Goal: Check status: Check status

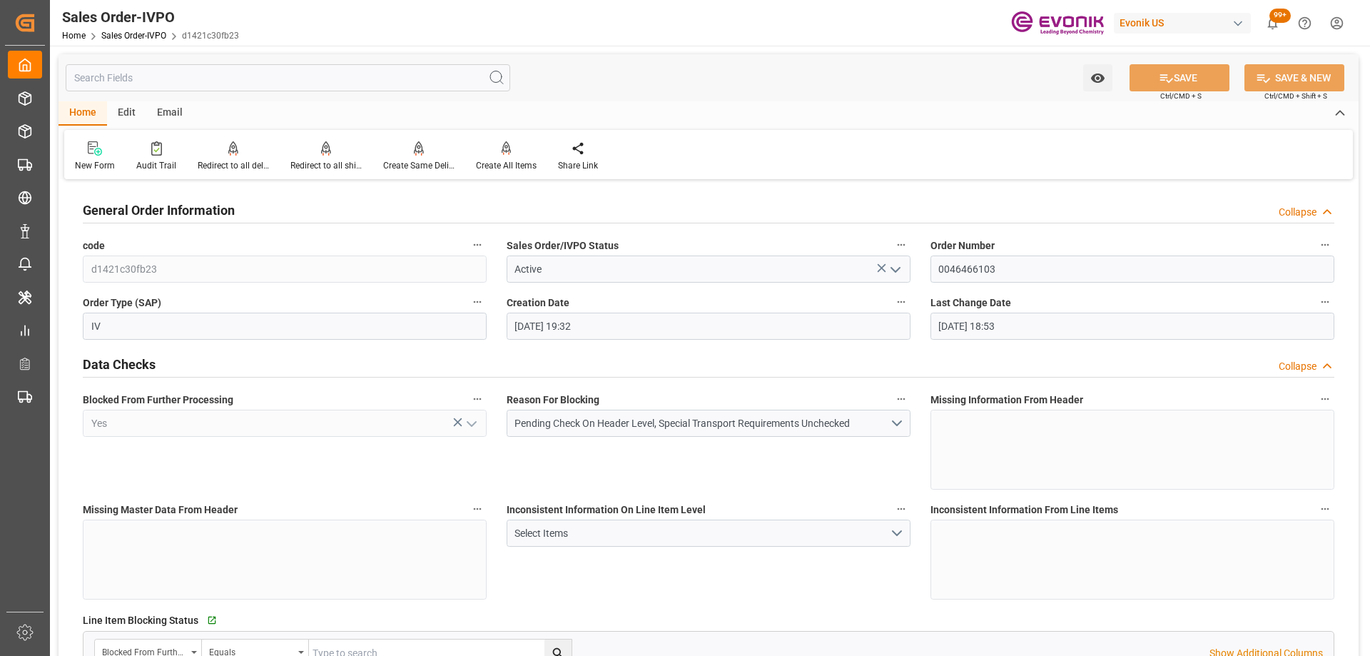
scroll to position [2957, 0]
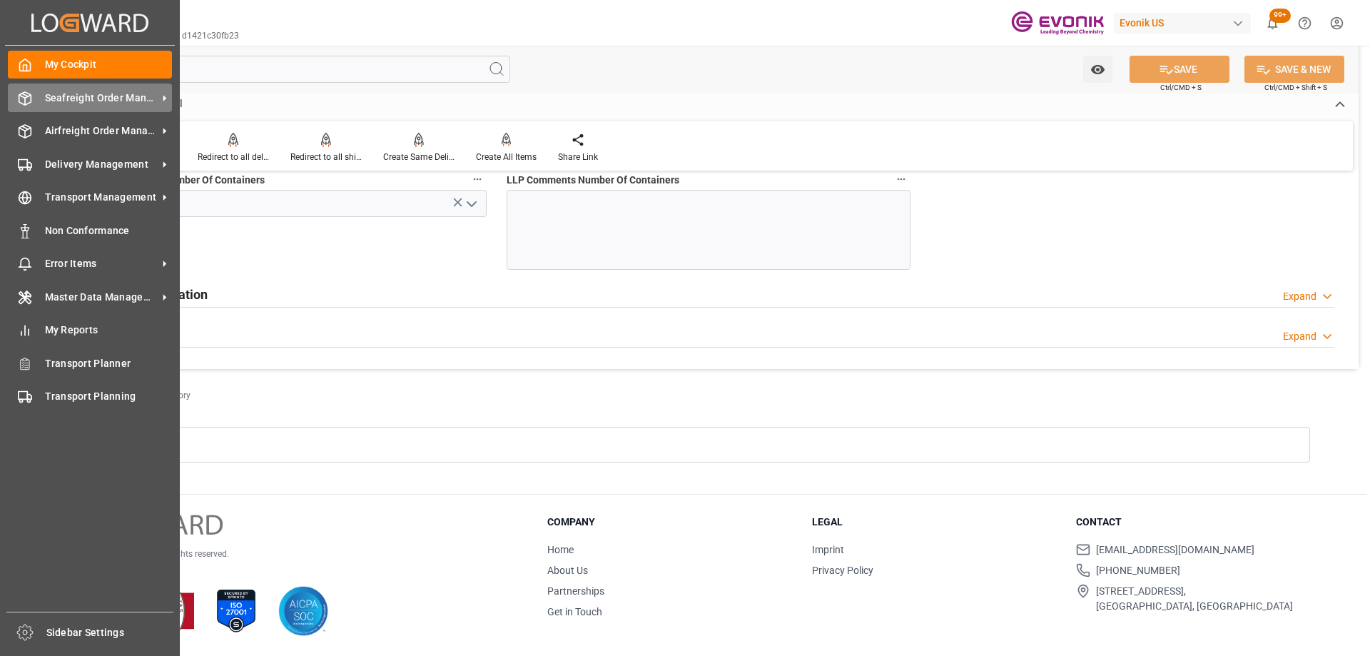
click at [51, 102] on span "Seafreight Order Management" at bounding box center [101, 98] width 113 height 15
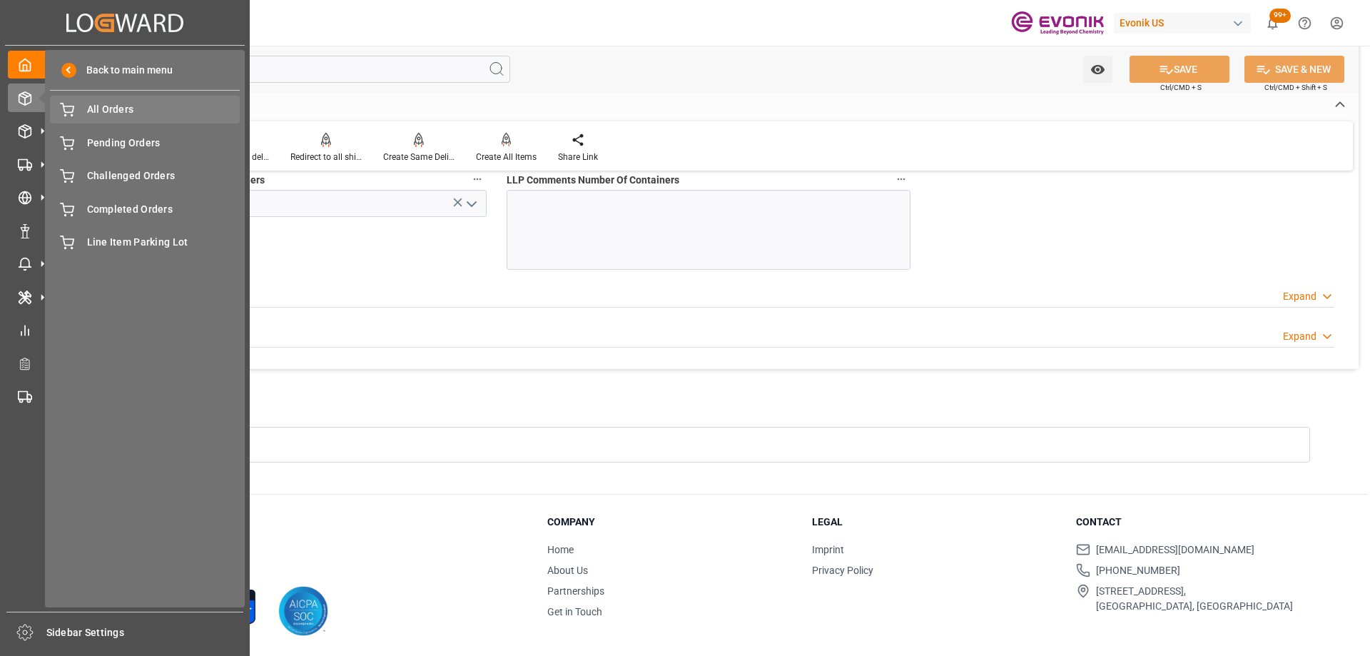
click at [143, 110] on span "All Orders" at bounding box center [163, 109] width 153 height 15
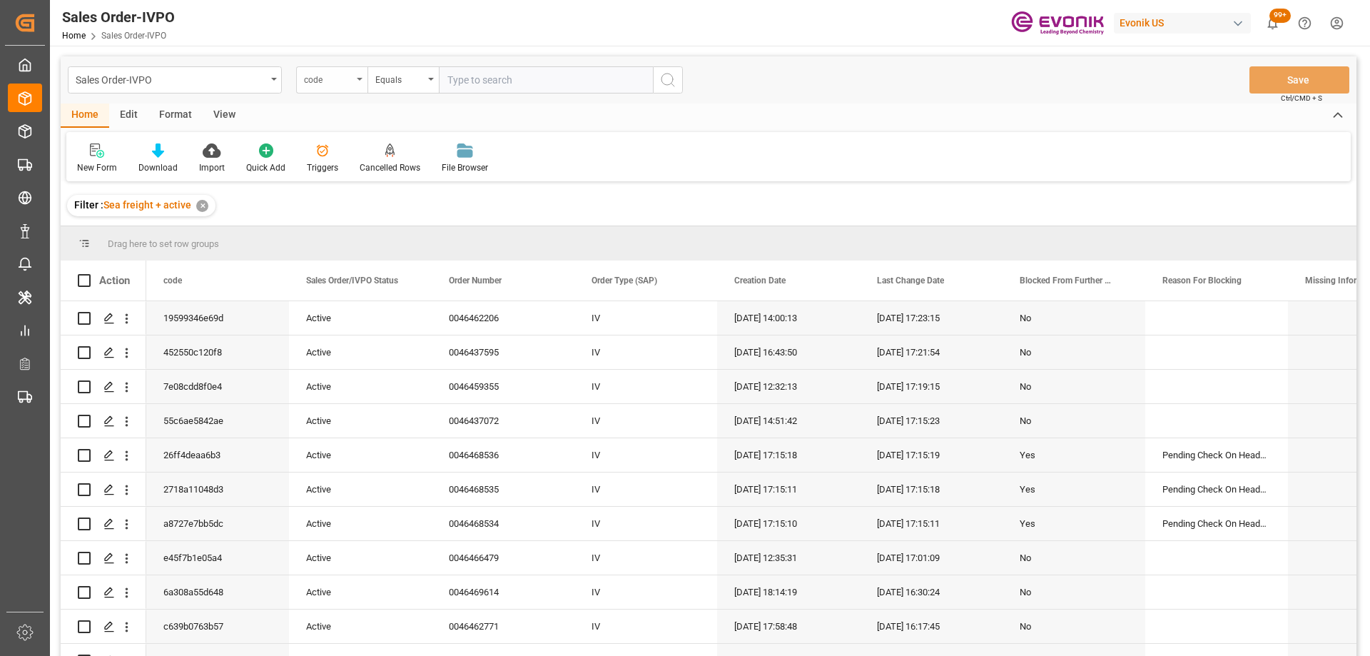
click at [351, 87] on div "code" at bounding box center [331, 79] width 71 height 27
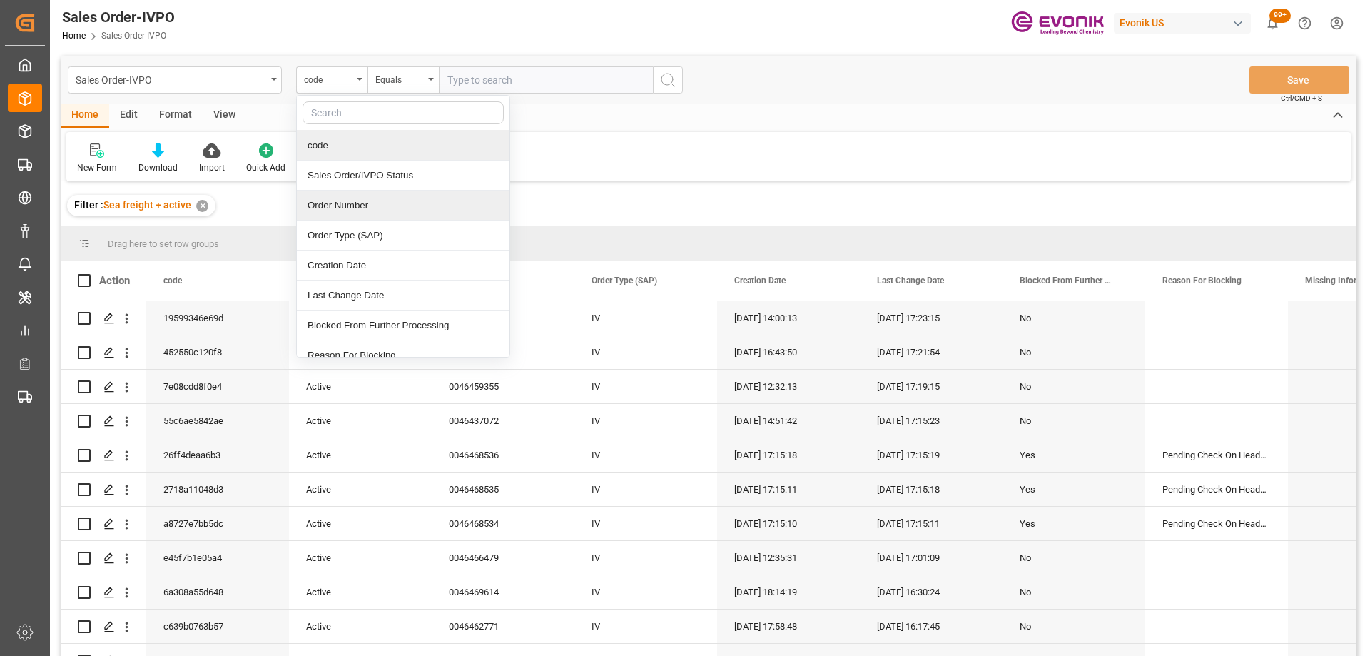
click at [359, 209] on div "Order Number" at bounding box center [403, 206] width 213 height 30
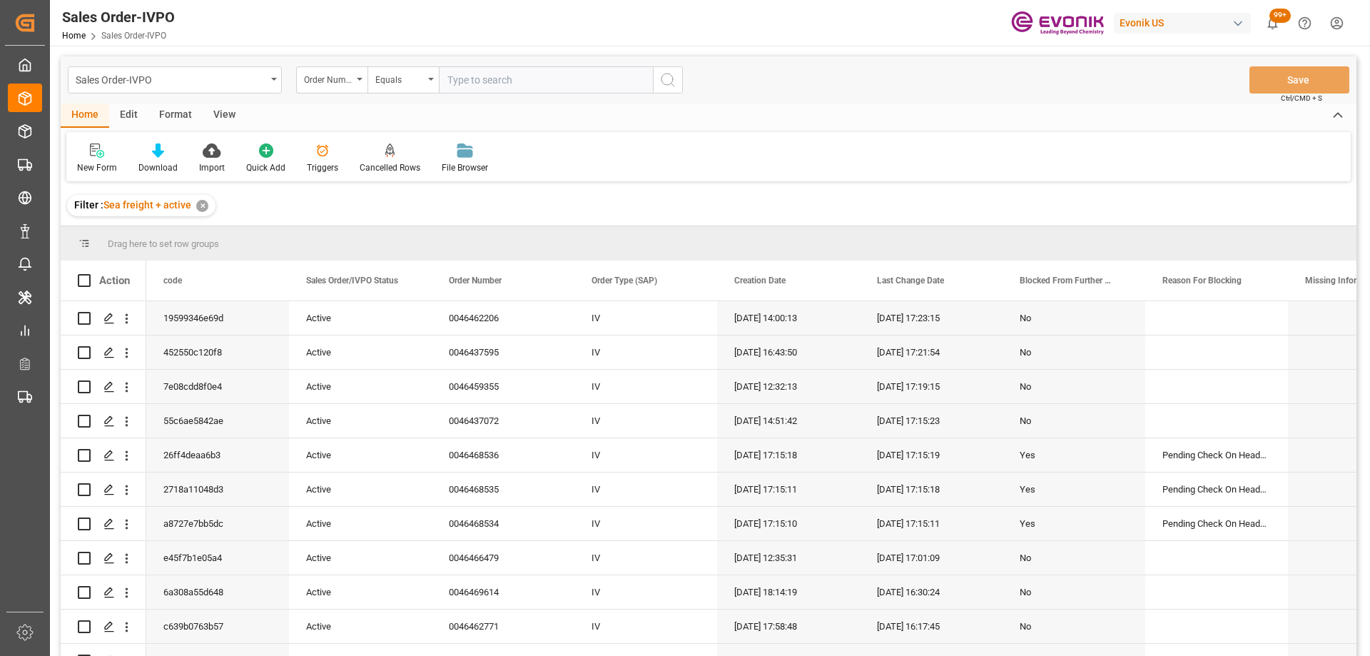
click at [472, 82] on input "text" at bounding box center [546, 79] width 214 height 27
paste input "2007086919"
type input "2007086919"
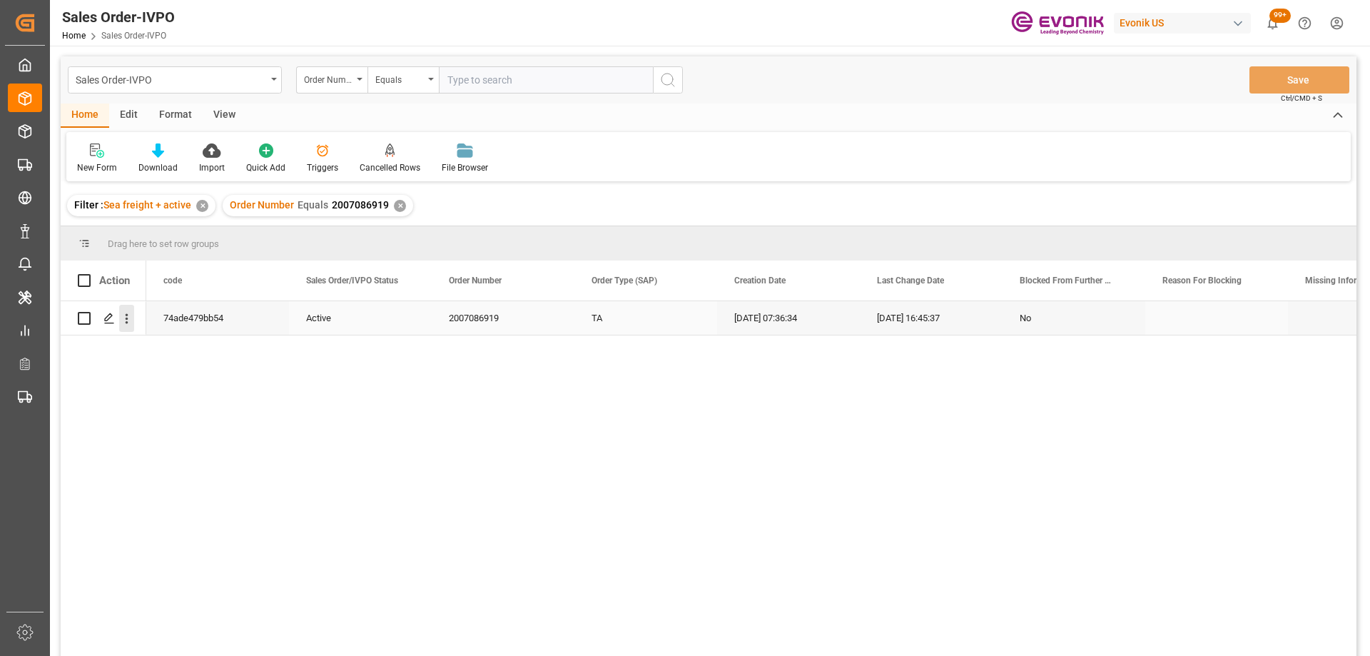
click at [131, 320] on icon "open menu" at bounding box center [126, 318] width 15 height 15
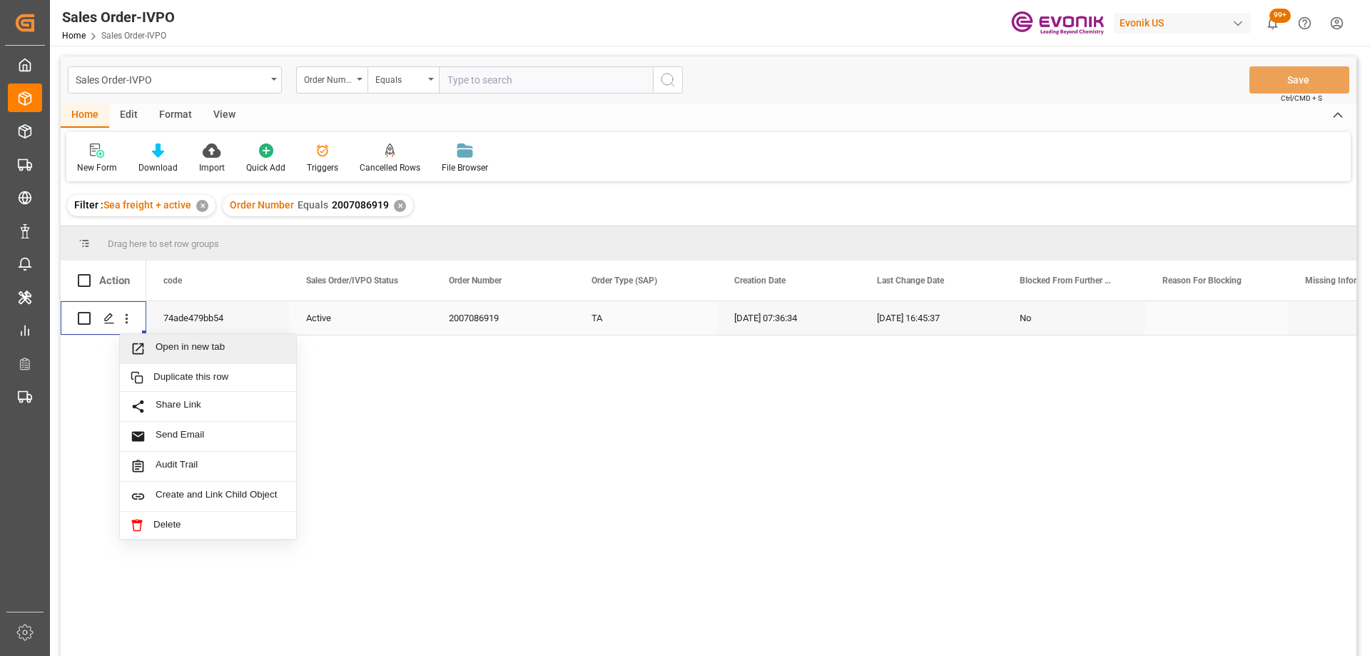
click at [175, 344] on span "Open in new tab" at bounding box center [221, 348] width 130 height 15
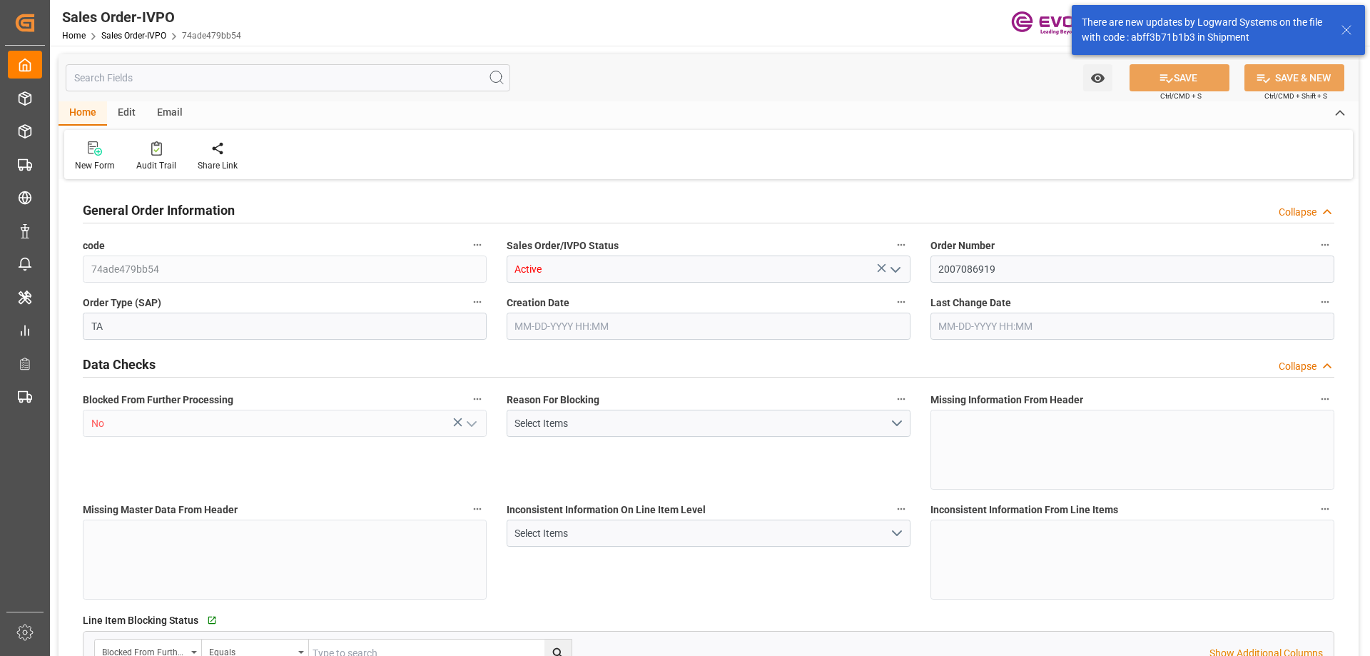
type input "EGALY"
type input "0"
type input "2"
type input "3"
type input "39602.08"
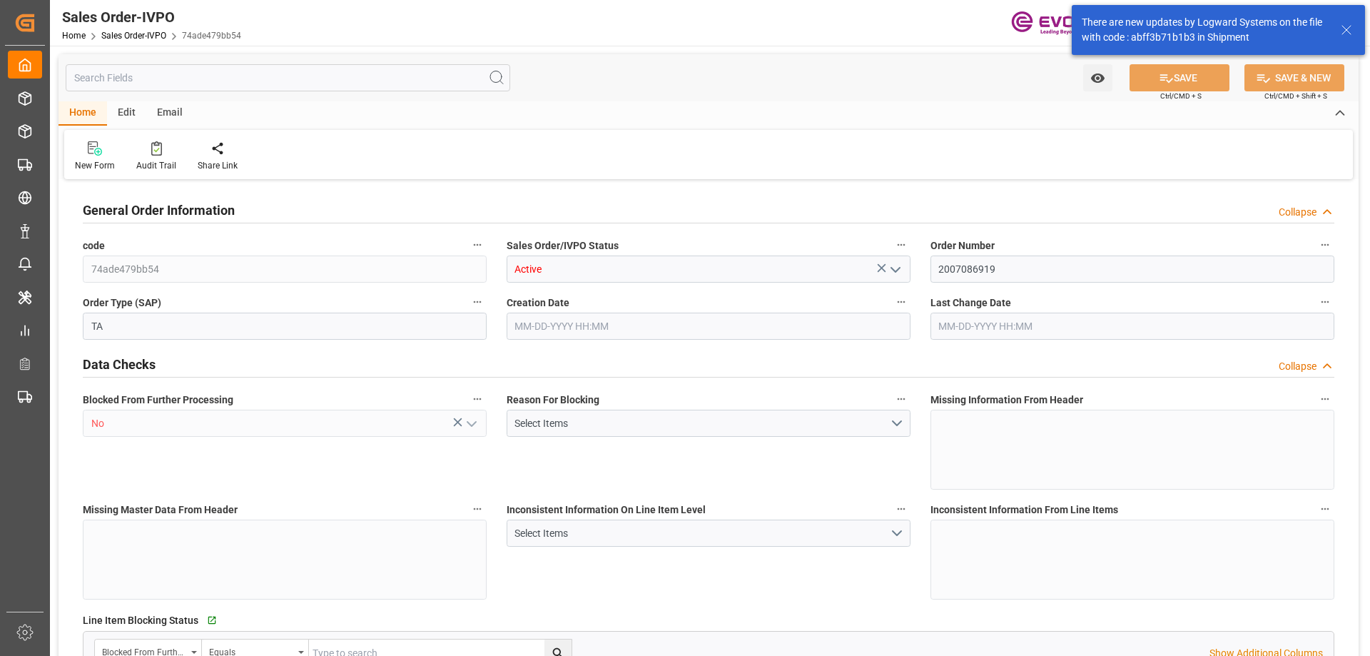
type input "0"
type input "34000"
type input "60"
type input "07-09-2025 07:36"
type input "07-21-2025 16:45"
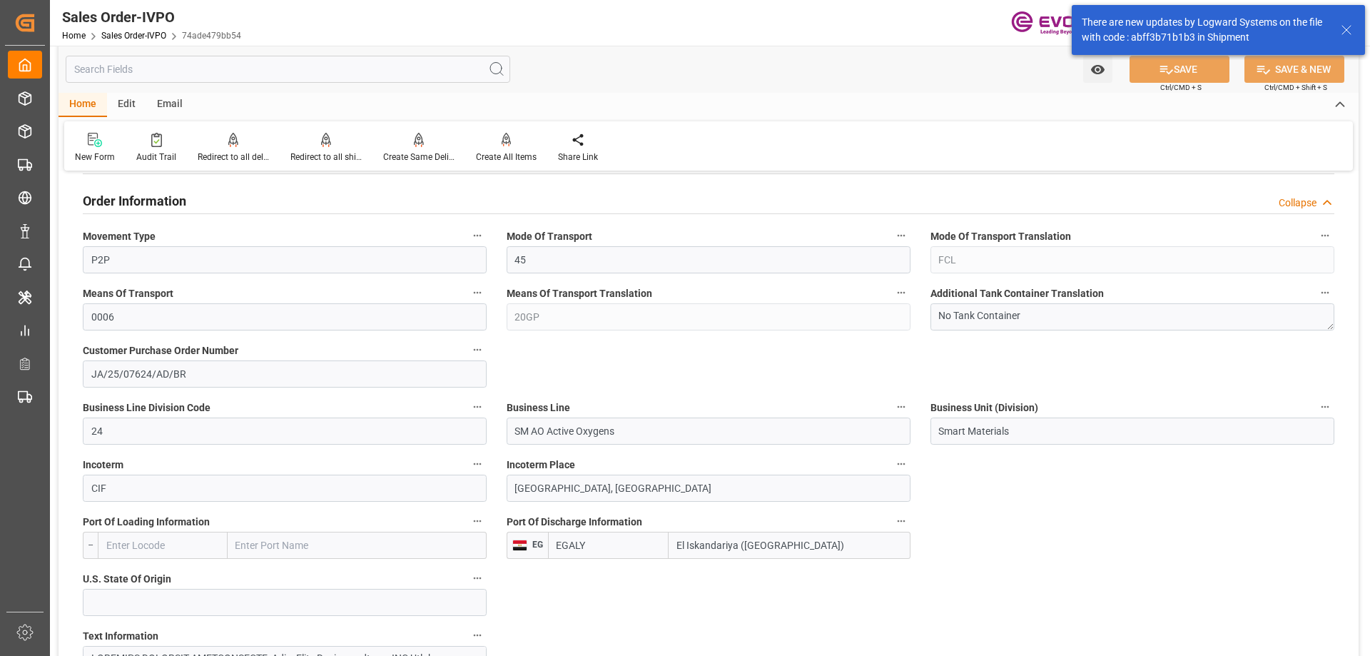
scroll to position [856, 0]
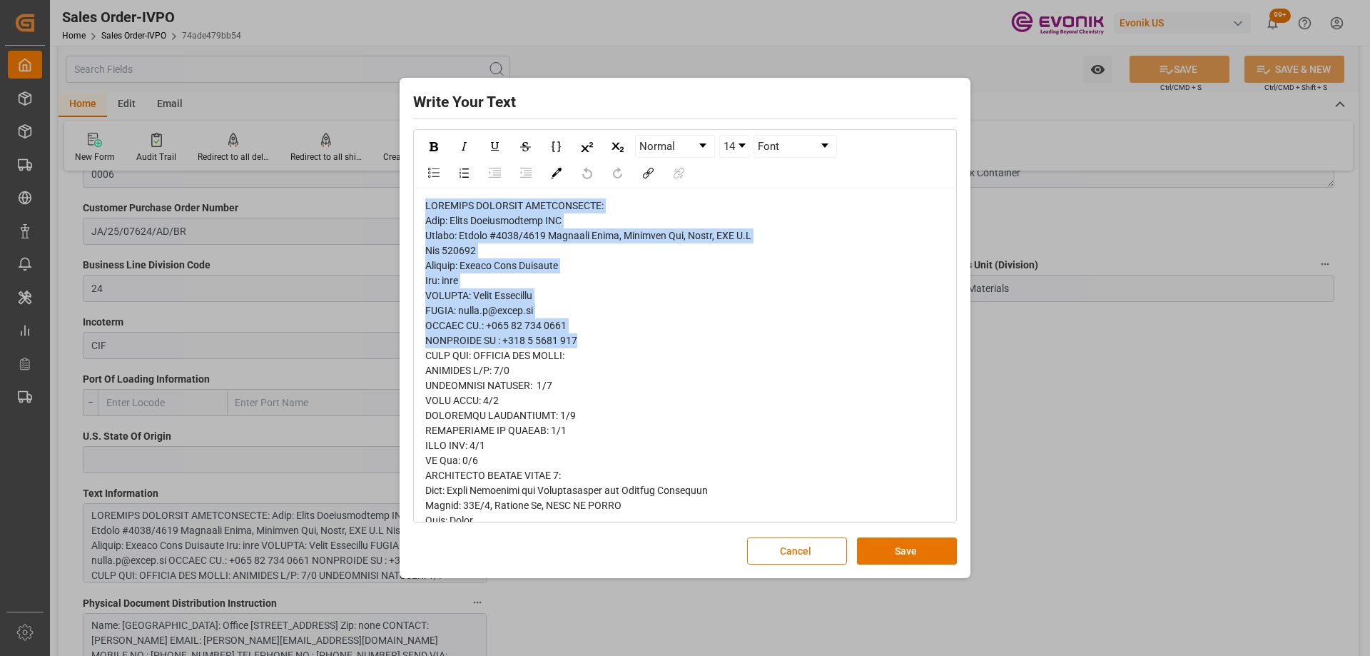
drag, startPoint x: 583, startPoint y: 341, endPoint x: 423, endPoint y: 209, distance: 207.3
copy span "PHYSICAL DOCUMENT DISTRIBUTION: Name: Altek International FZE Street: Office #1…"
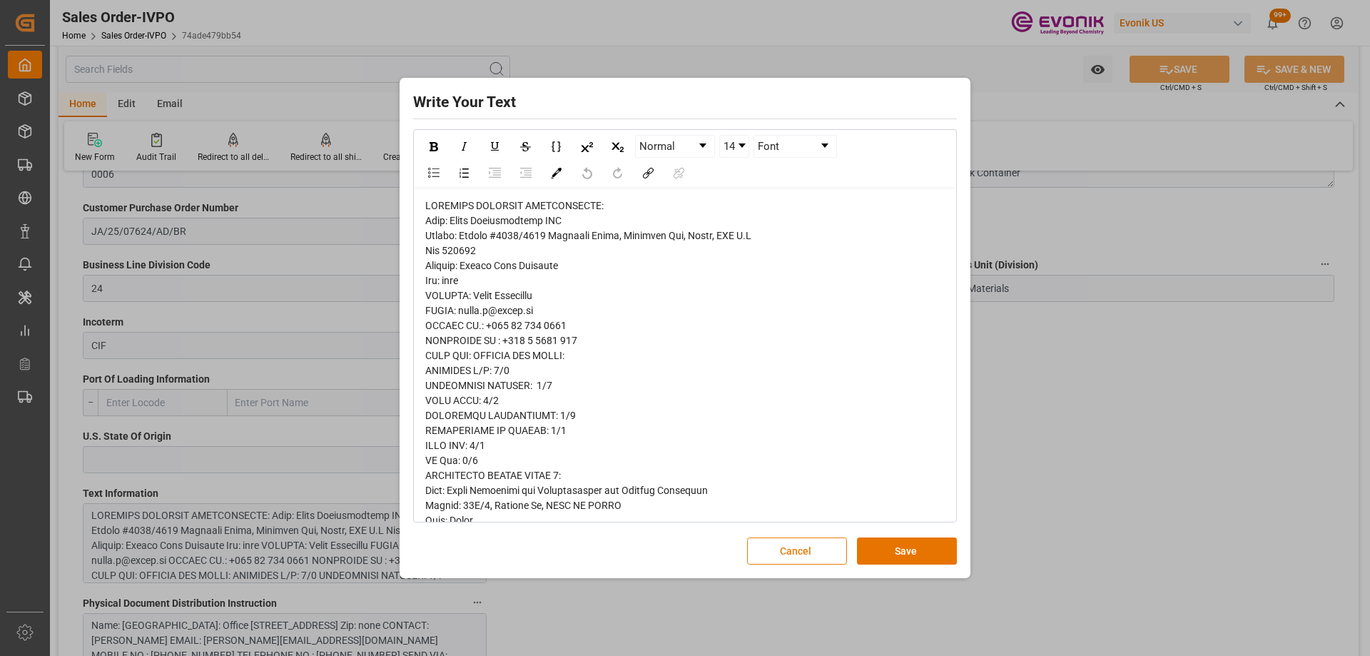
click at [786, 555] on button "Cancel" at bounding box center [797, 550] width 100 height 27
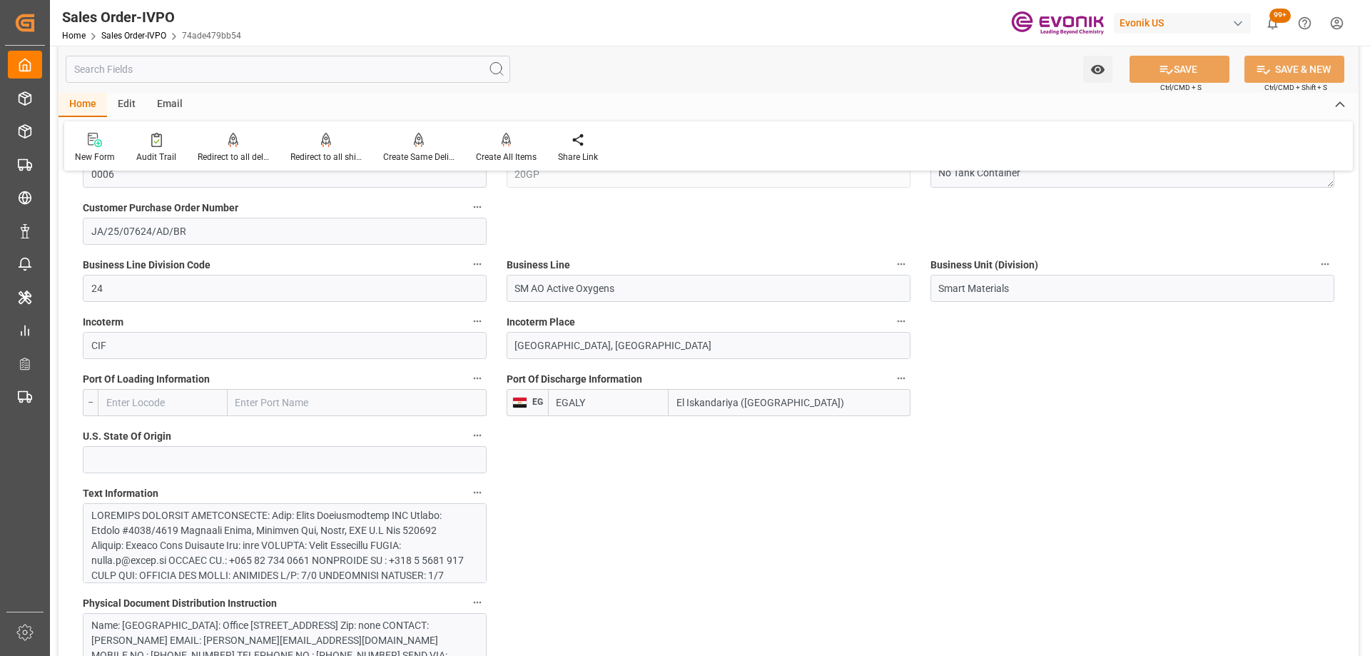
click at [136, 41] on div "Home Sales Order-IVPO 74ade479bb54" at bounding box center [151, 35] width 179 height 15
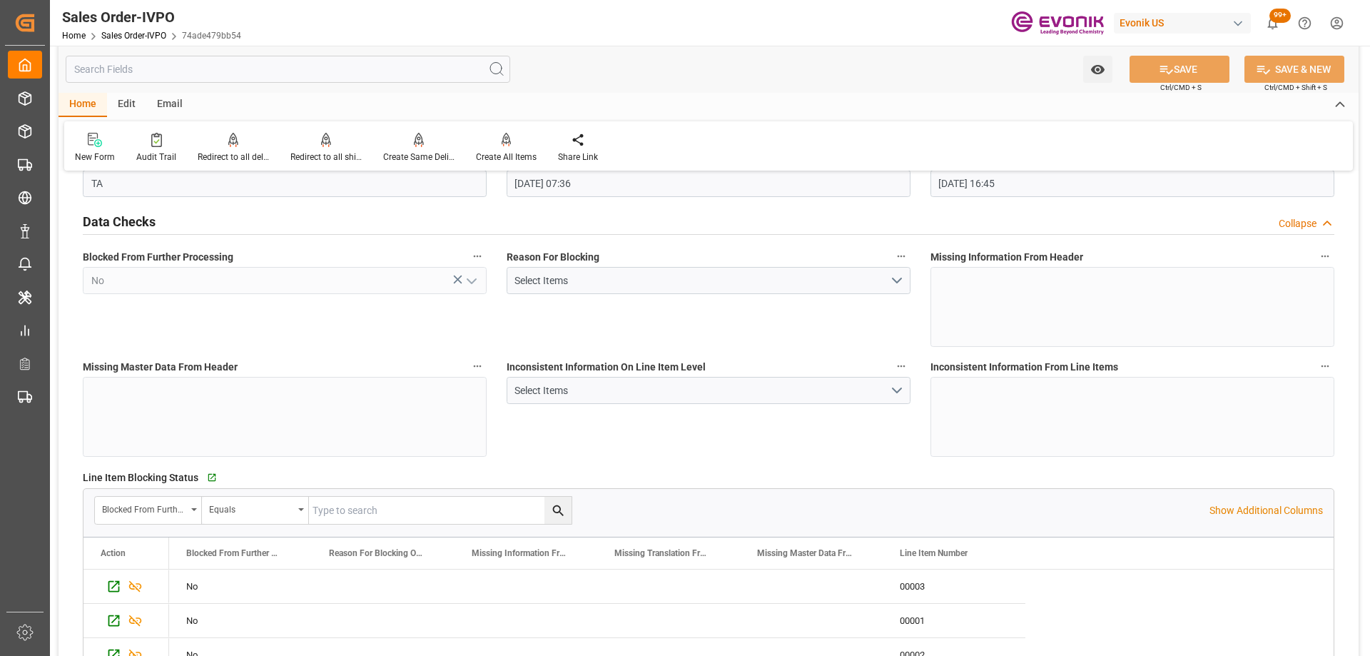
scroll to position [0, 0]
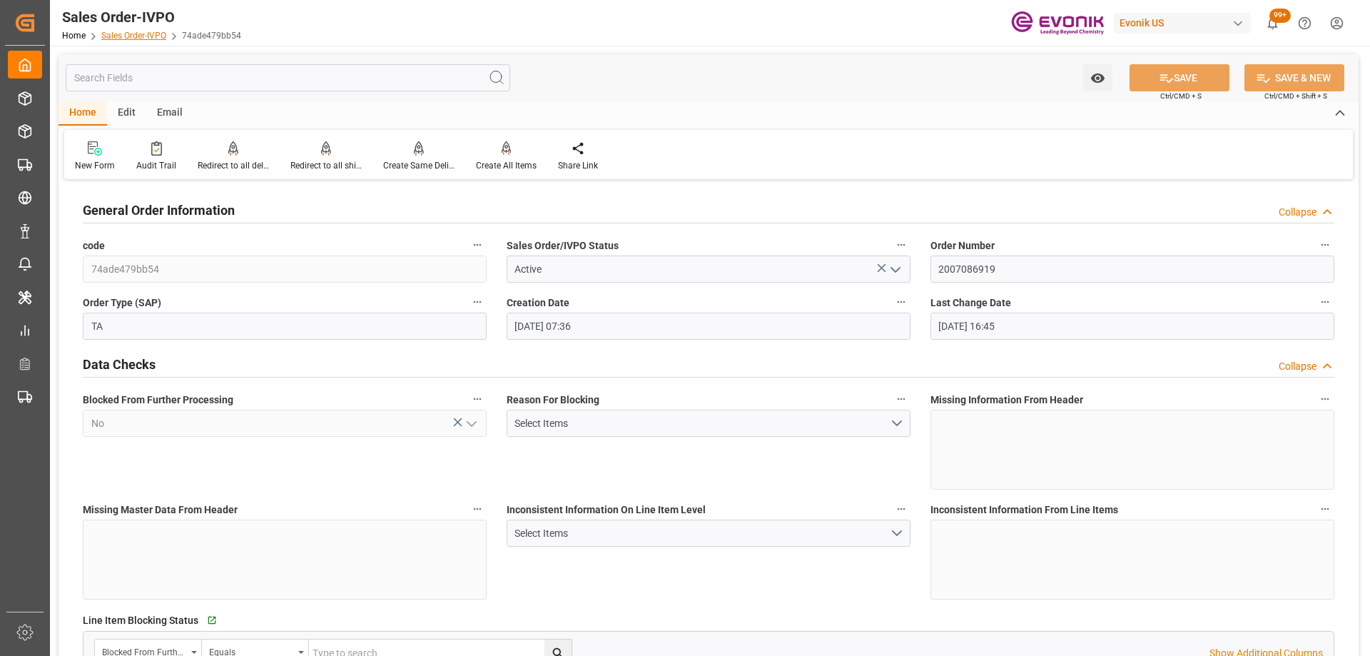
click at [133, 34] on link "Sales Order-IVPO" at bounding box center [133, 36] width 65 height 10
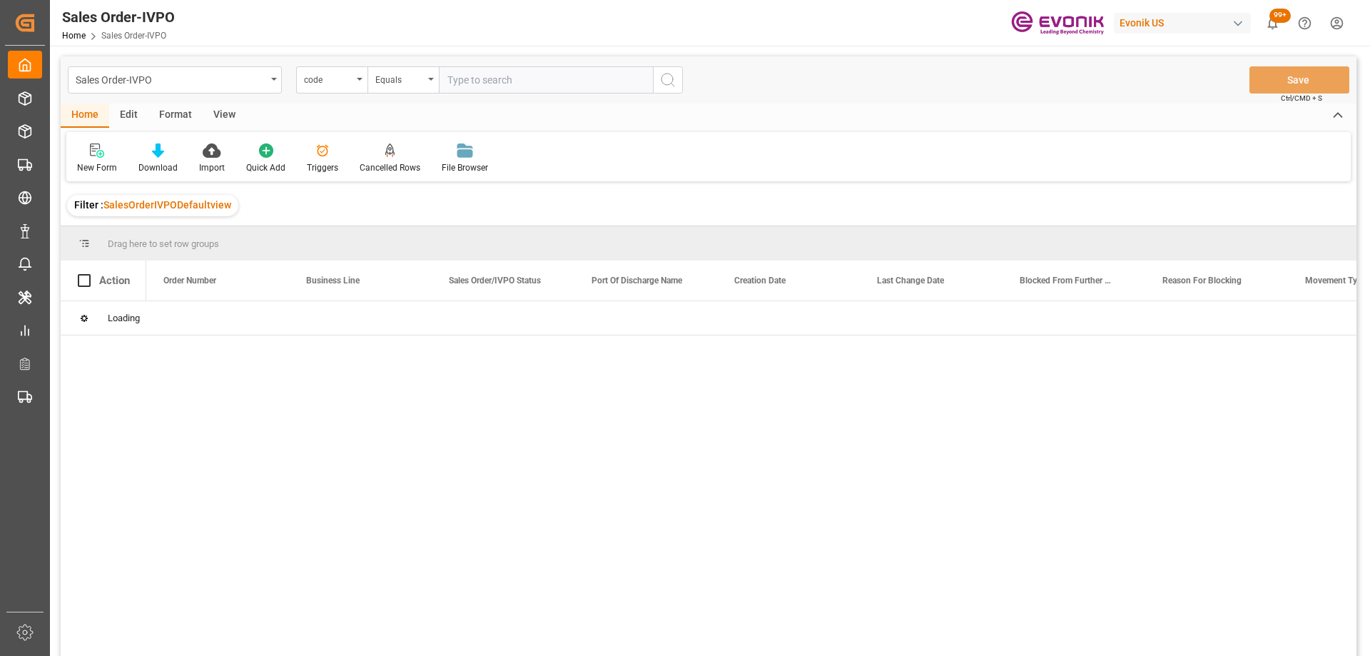
click at [180, 82] on div "Sales Order-IVPO" at bounding box center [171, 79] width 191 height 18
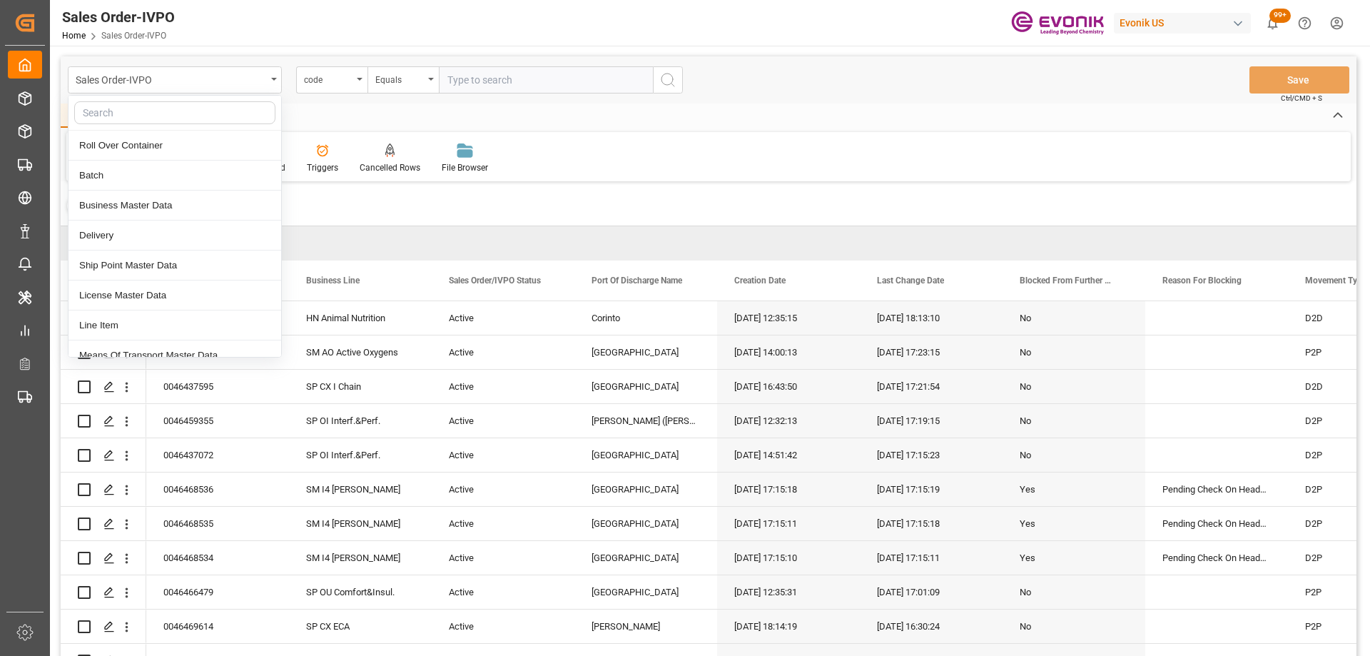
type input "h"
type input "sh"
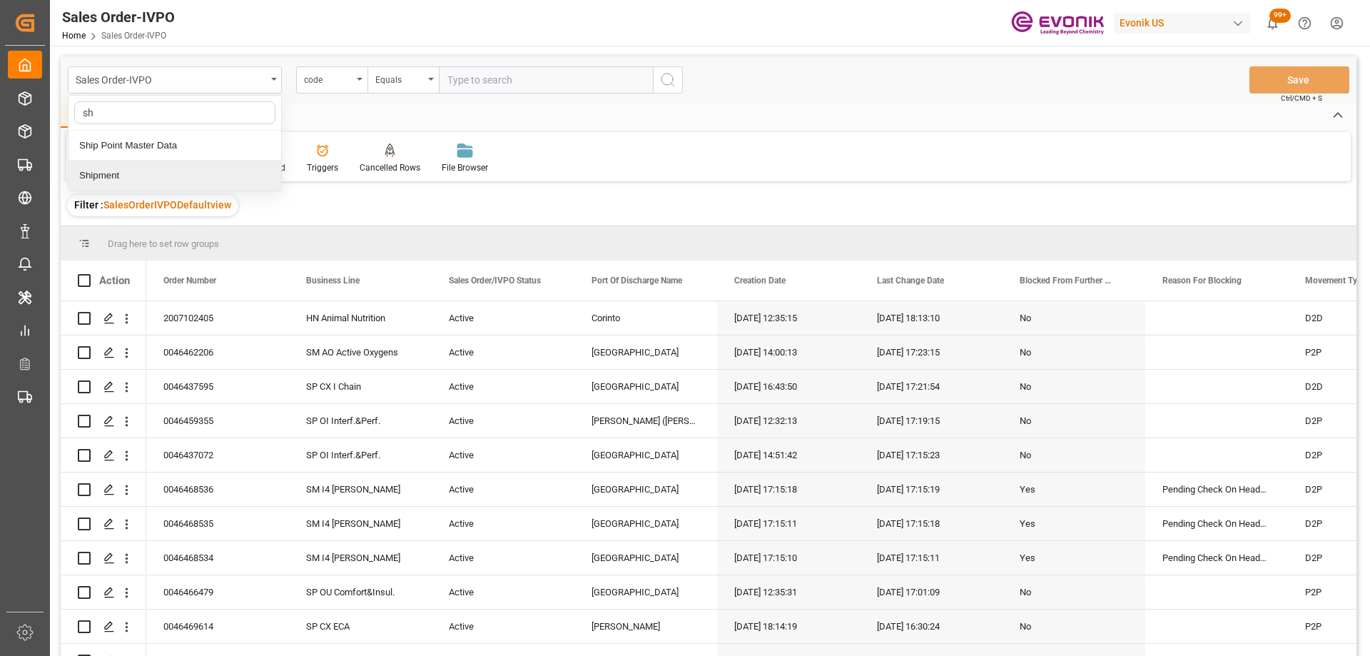
click at [151, 178] on div "Shipment" at bounding box center [174, 176] width 213 height 30
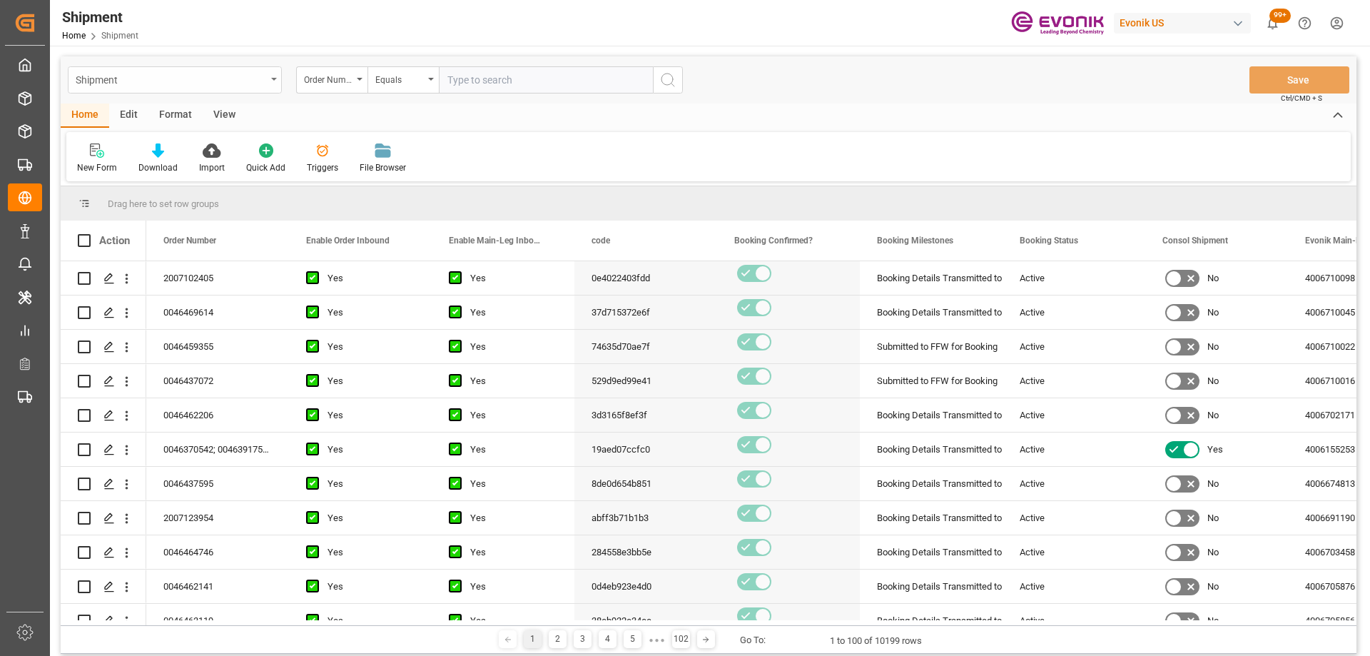
drag, startPoint x: 207, startPoint y: 71, endPoint x: 195, endPoint y: 61, distance: 15.2
click at [200, 65] on div "Shipment Order Number Equals Save Ctrl/CMD + S" at bounding box center [709, 79] width 1296 height 47
click at [193, 73] on div "Shipment" at bounding box center [171, 79] width 191 height 18
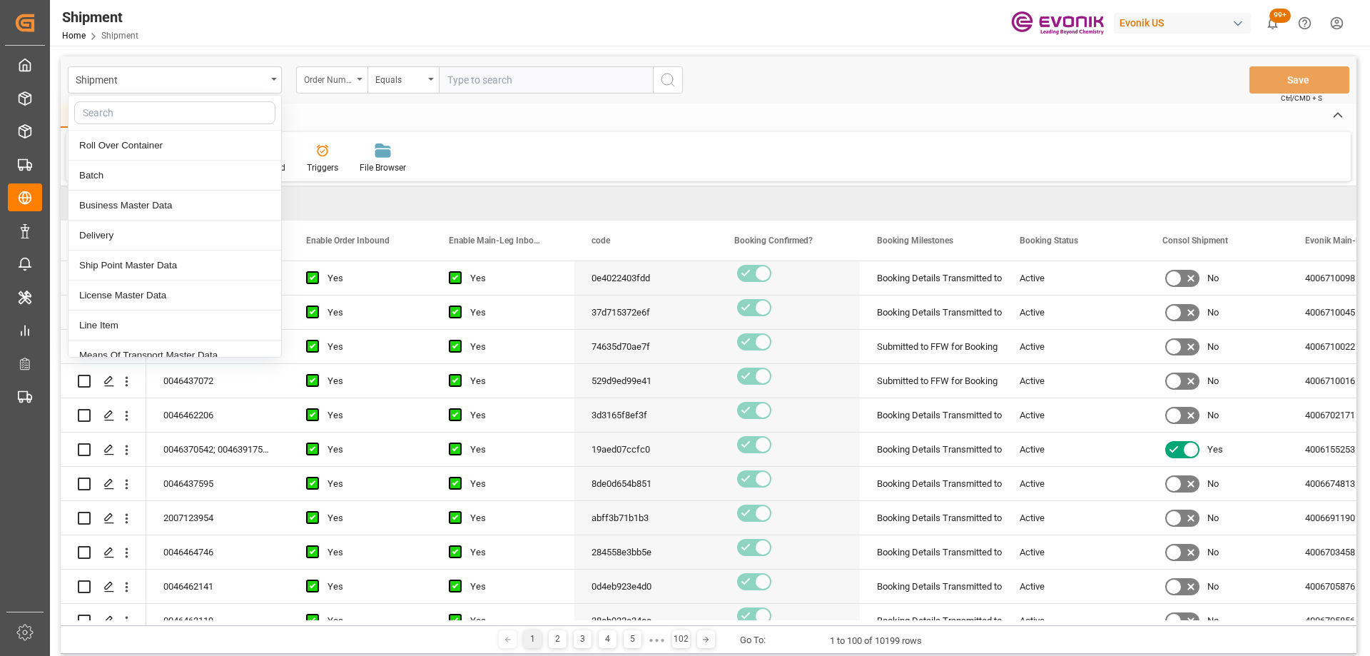
click at [350, 70] on div "Order Number" at bounding box center [328, 78] width 49 height 16
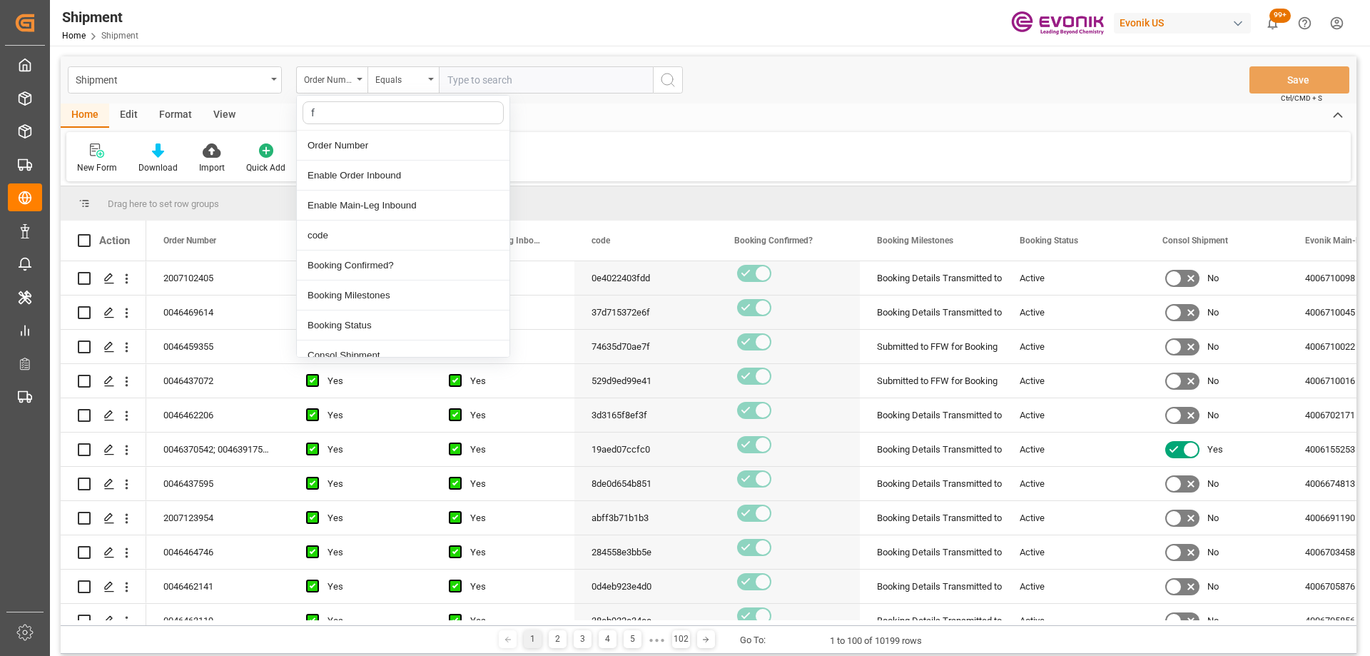
type input "fr"
click at [366, 141] on div "Freight Forwarder Reference" at bounding box center [403, 146] width 213 height 30
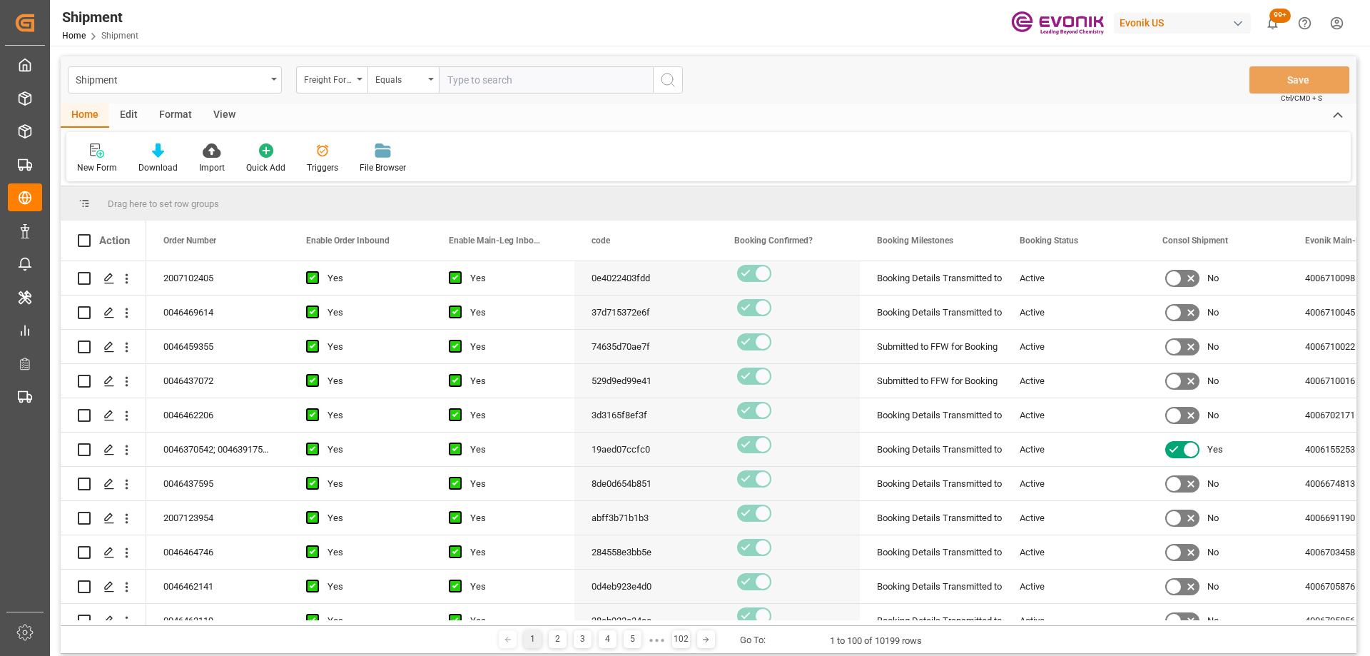
click at [525, 83] on input "text" at bounding box center [546, 79] width 214 height 27
paste input "250805000233"
type input "250805000233"
click at [657, 78] on button "search button" at bounding box center [668, 79] width 30 height 27
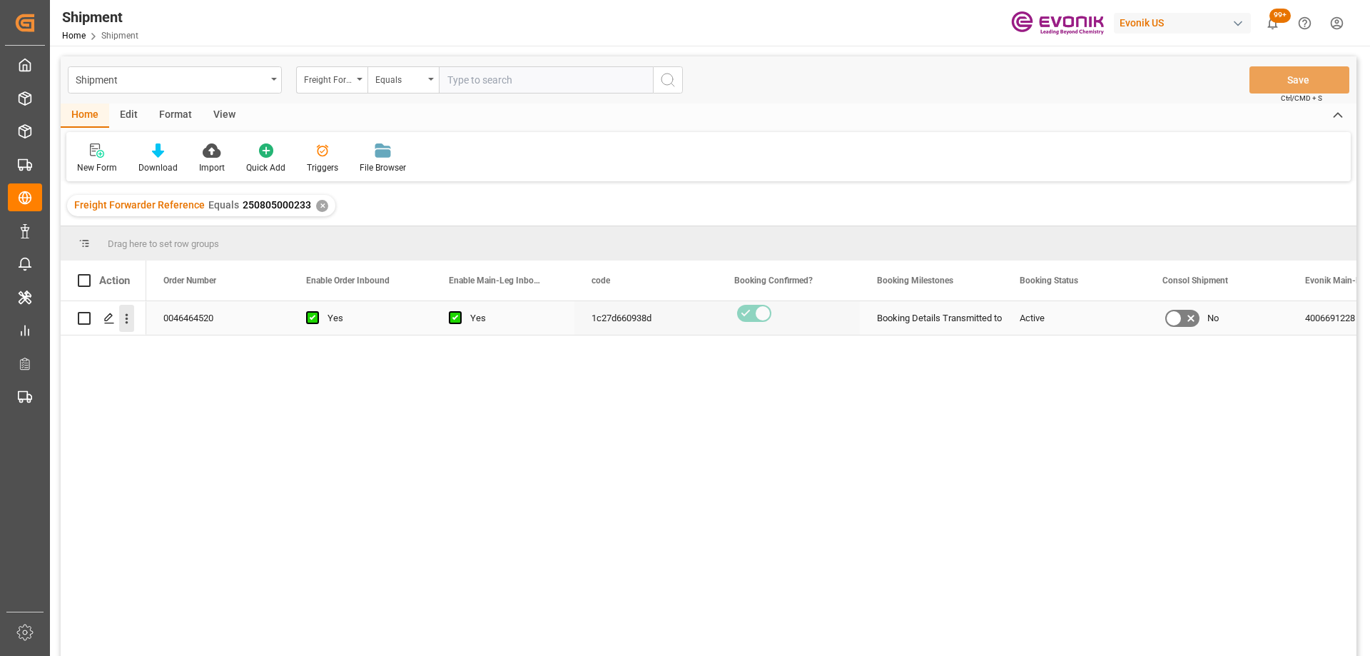
click at [127, 318] on icon "open menu" at bounding box center [127, 319] width 3 height 10
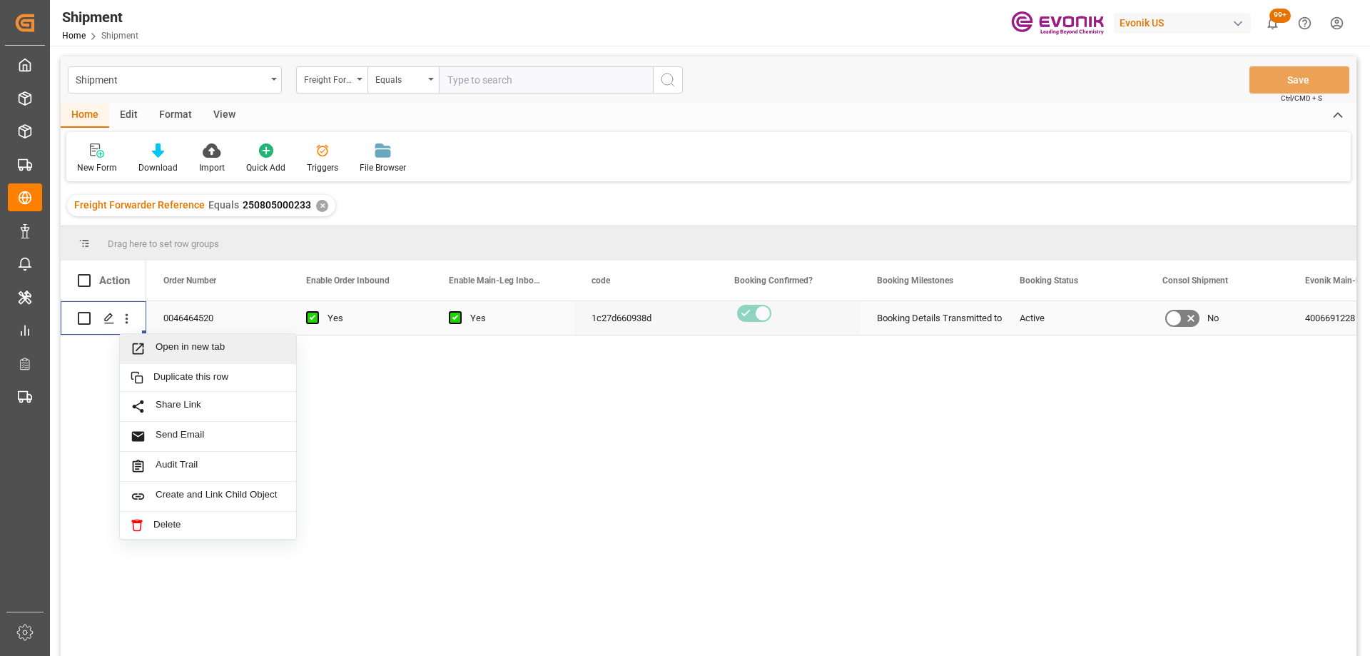
click at [154, 344] on span "Press SPACE to select this row." at bounding box center [143, 348] width 25 height 15
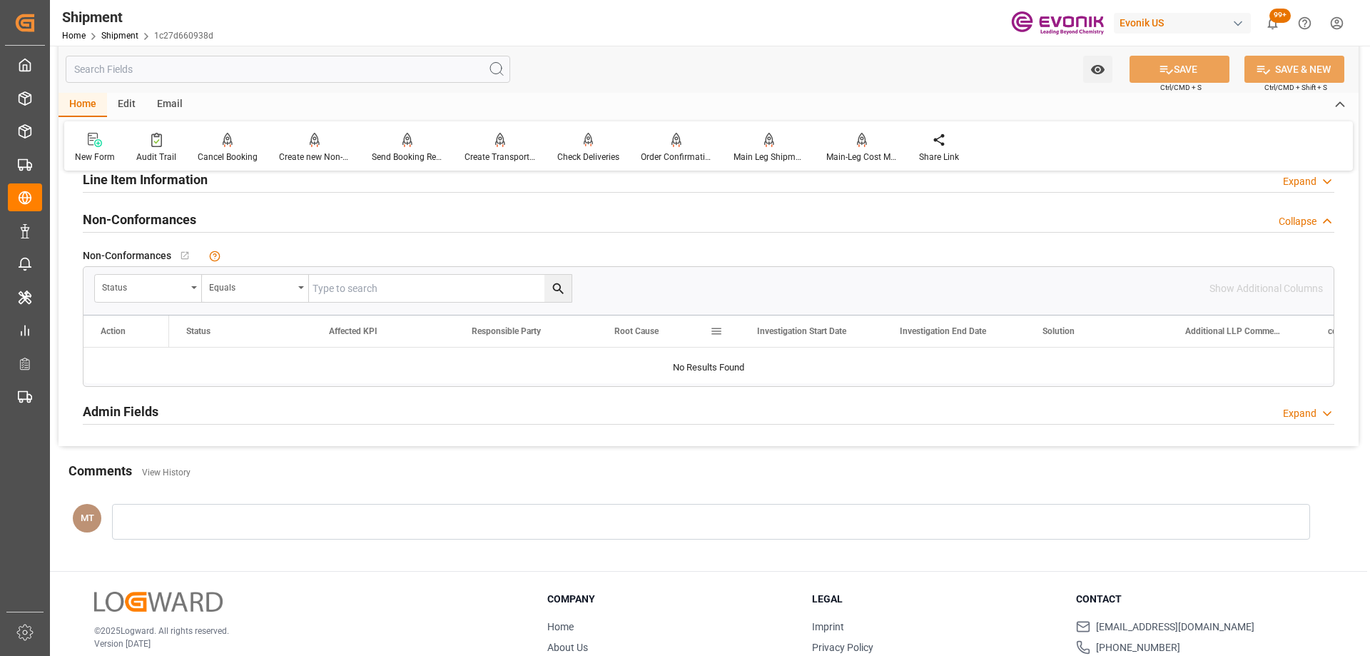
scroll to position [1284, 0]
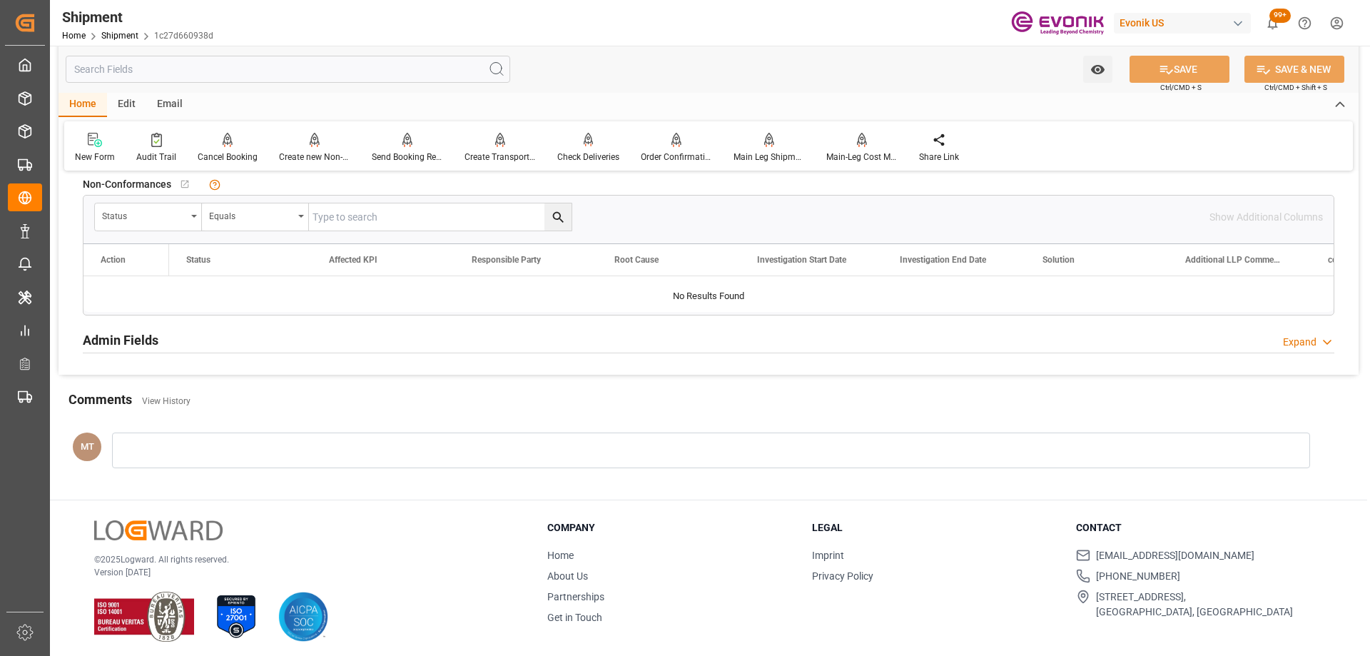
click at [210, 349] on div "Admin Fields Expand" at bounding box center [708, 338] width 1251 height 27
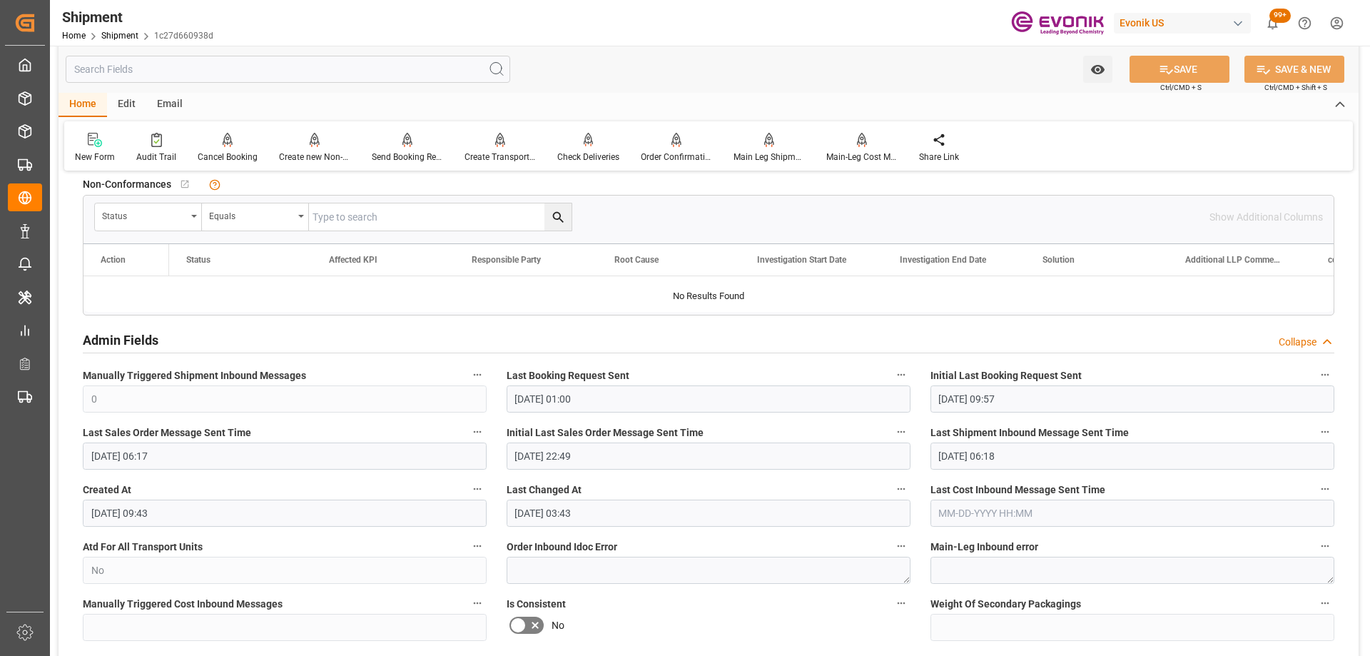
scroll to position [1427, 0]
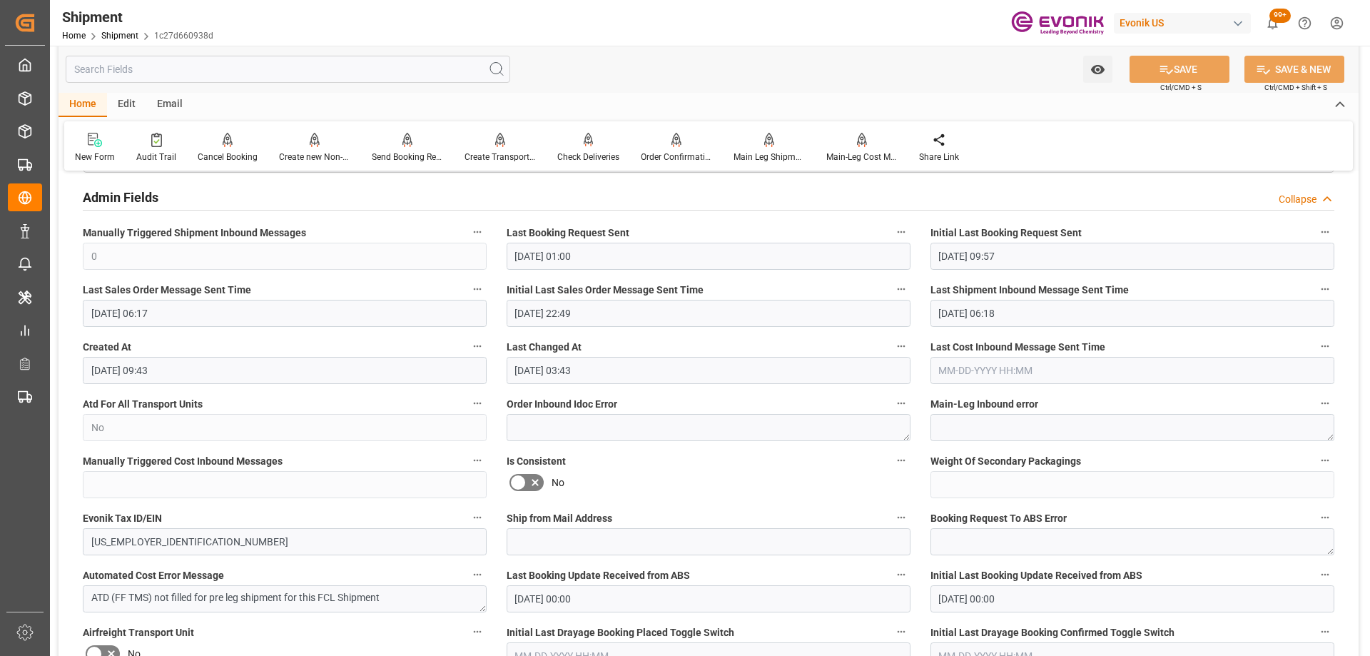
click at [122, 68] on input "text" at bounding box center [288, 69] width 445 height 27
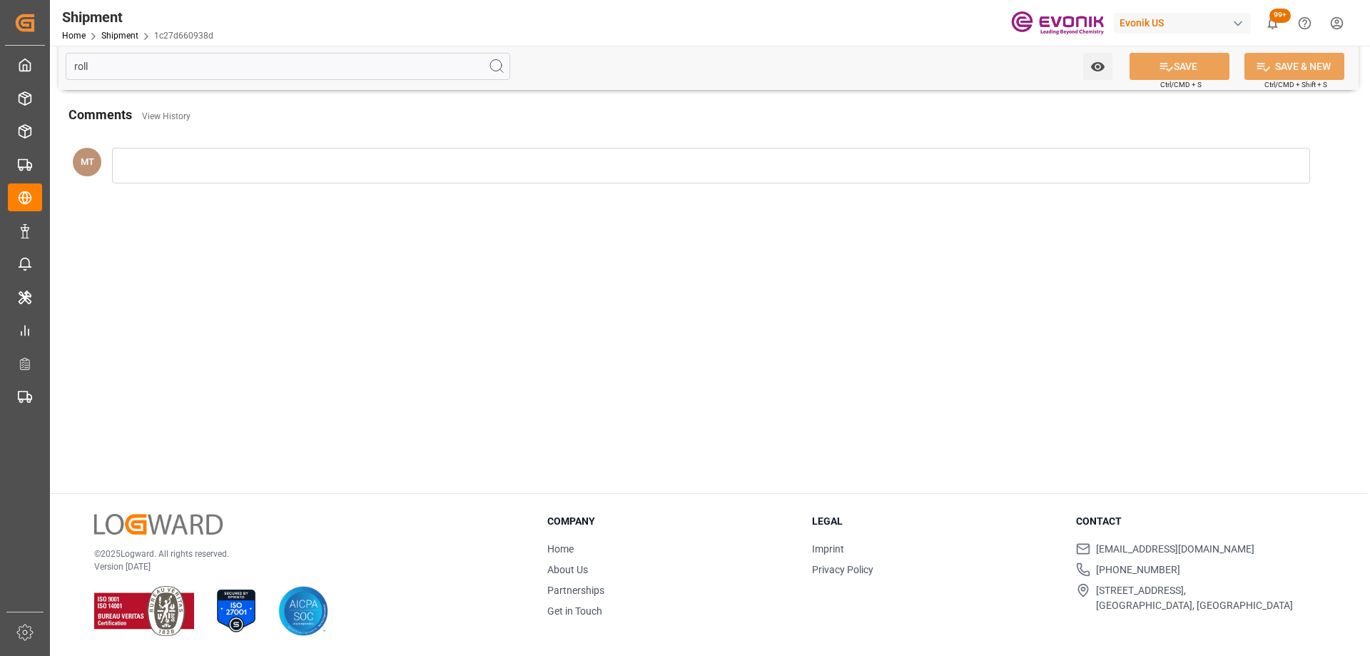
scroll to position [14, 0]
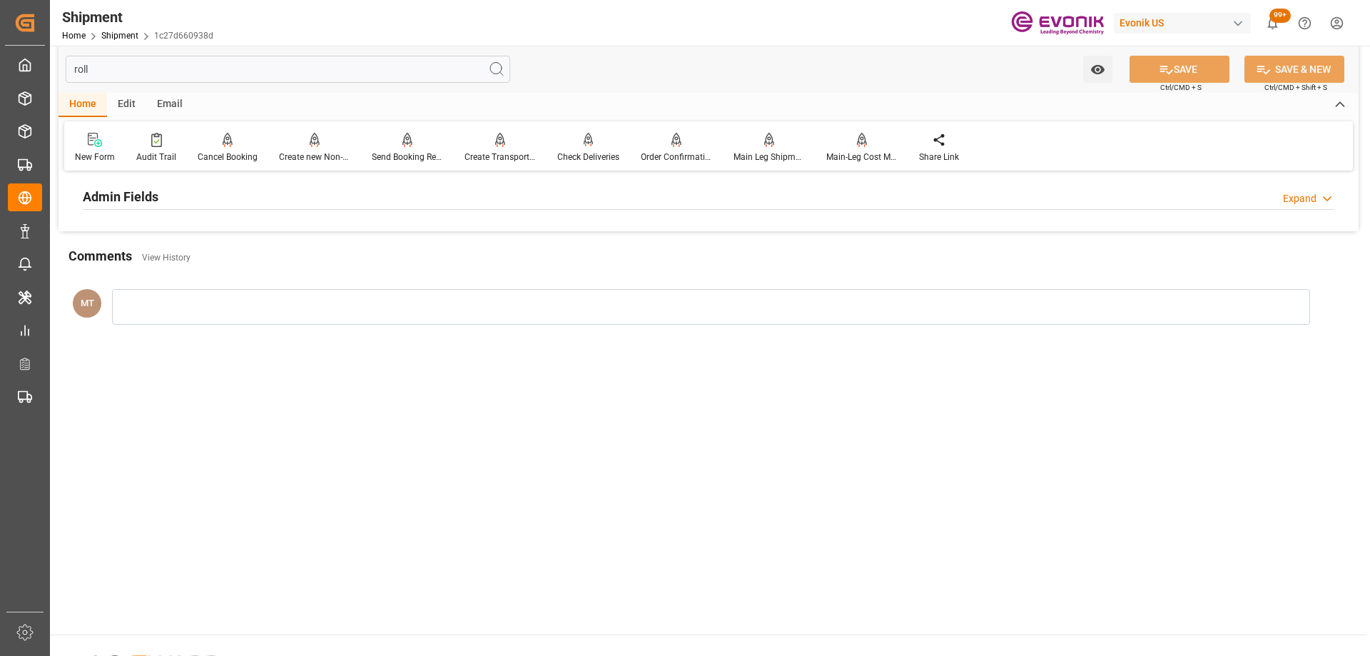
type input "roll"
click at [176, 183] on div "Admin Fields Expand" at bounding box center [708, 195] width 1251 height 27
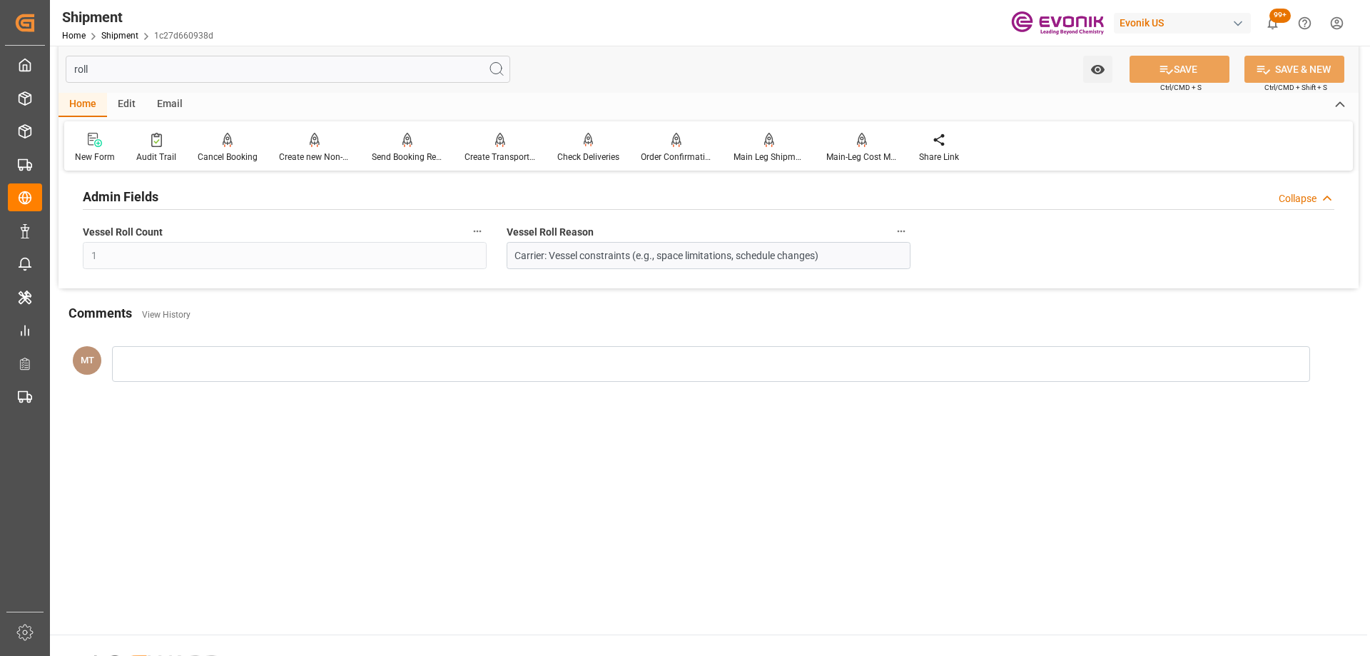
scroll to position [0, 0]
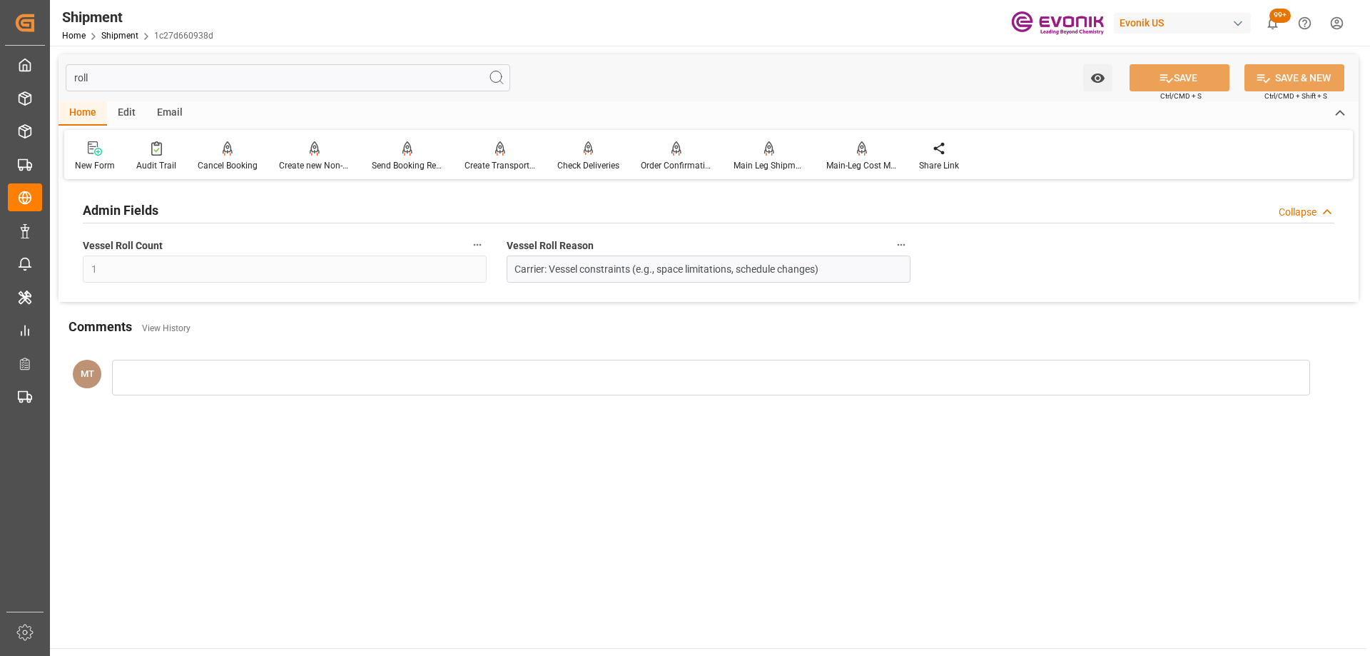
click at [468, 244] on label "Vessel Roll Count" at bounding box center [285, 245] width 404 height 20
click at [468, 244] on button "Vessel Roll Count" at bounding box center [477, 244] width 19 height 19
click at [471, 241] on li "Audits" at bounding box center [504, 245] width 73 height 24
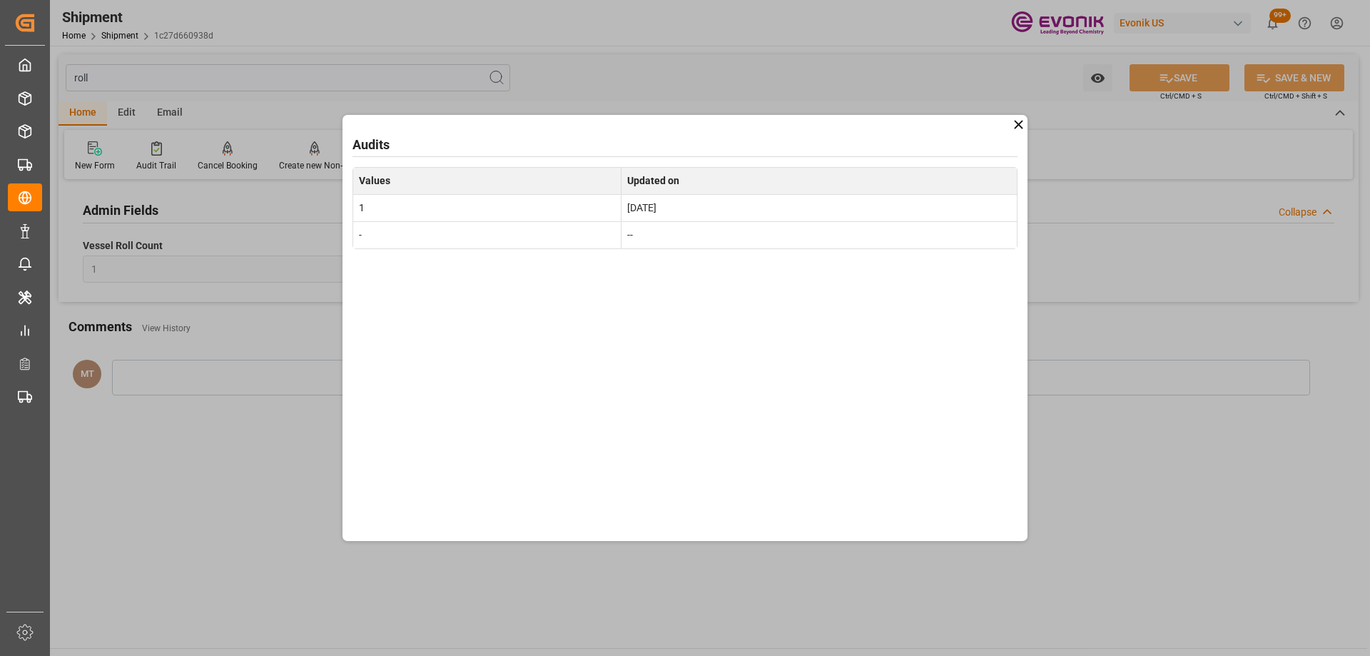
click at [1010, 131] on div "Audits Values Updated on 1 Aug 15, 2025 - --" at bounding box center [684, 328] width 685 height 426
click at [1021, 123] on icon at bounding box center [1018, 124] width 9 height 9
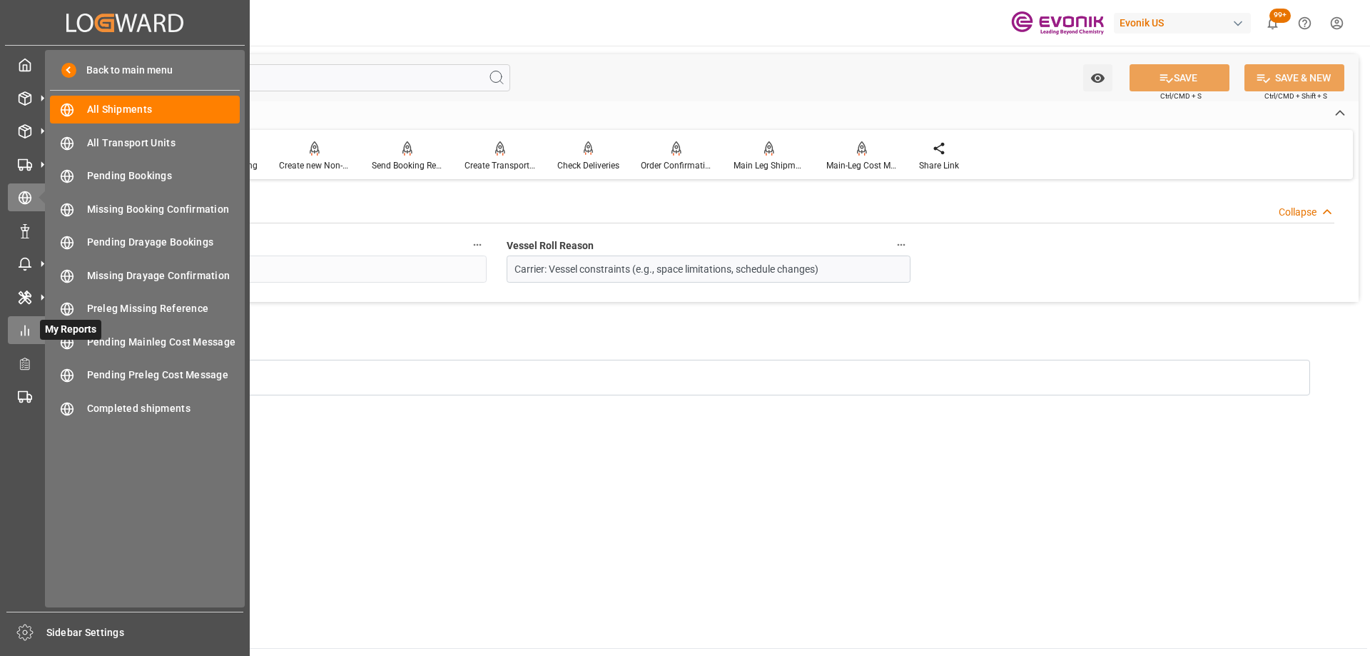
click at [38, 330] on div "My Reports My Reports" at bounding box center [125, 330] width 234 height 28
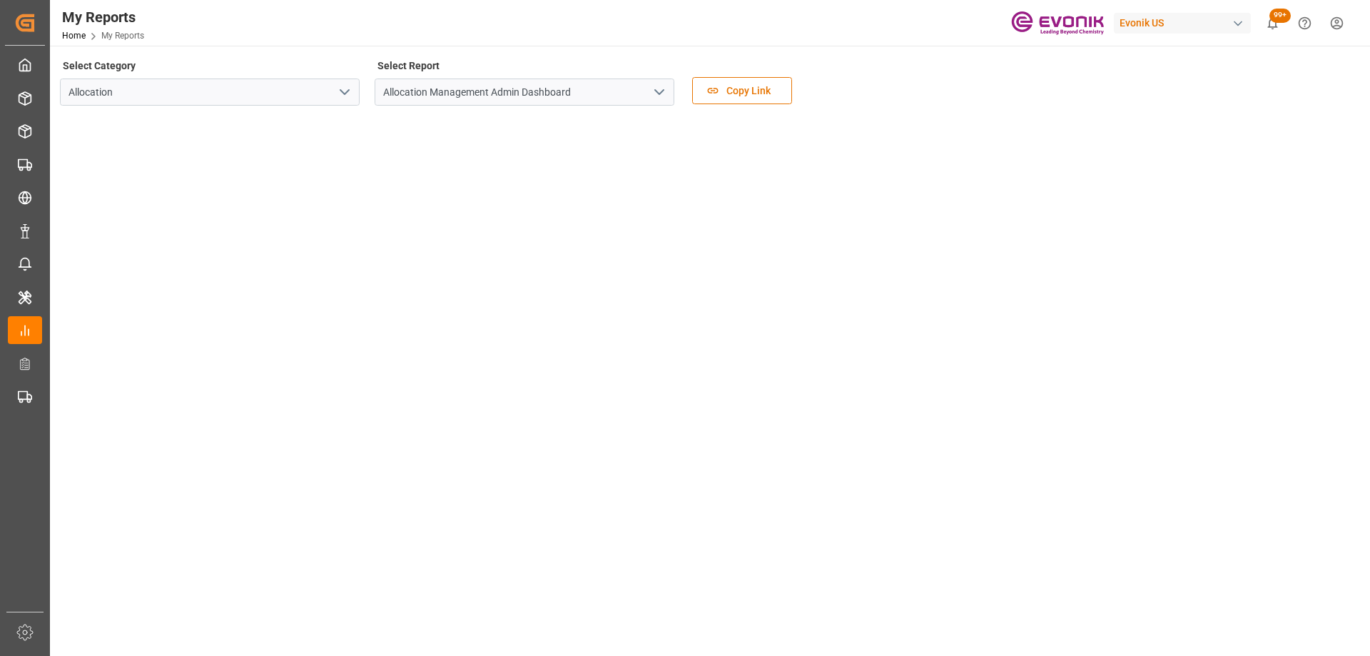
click at [338, 88] on icon "open menu" at bounding box center [344, 91] width 17 height 17
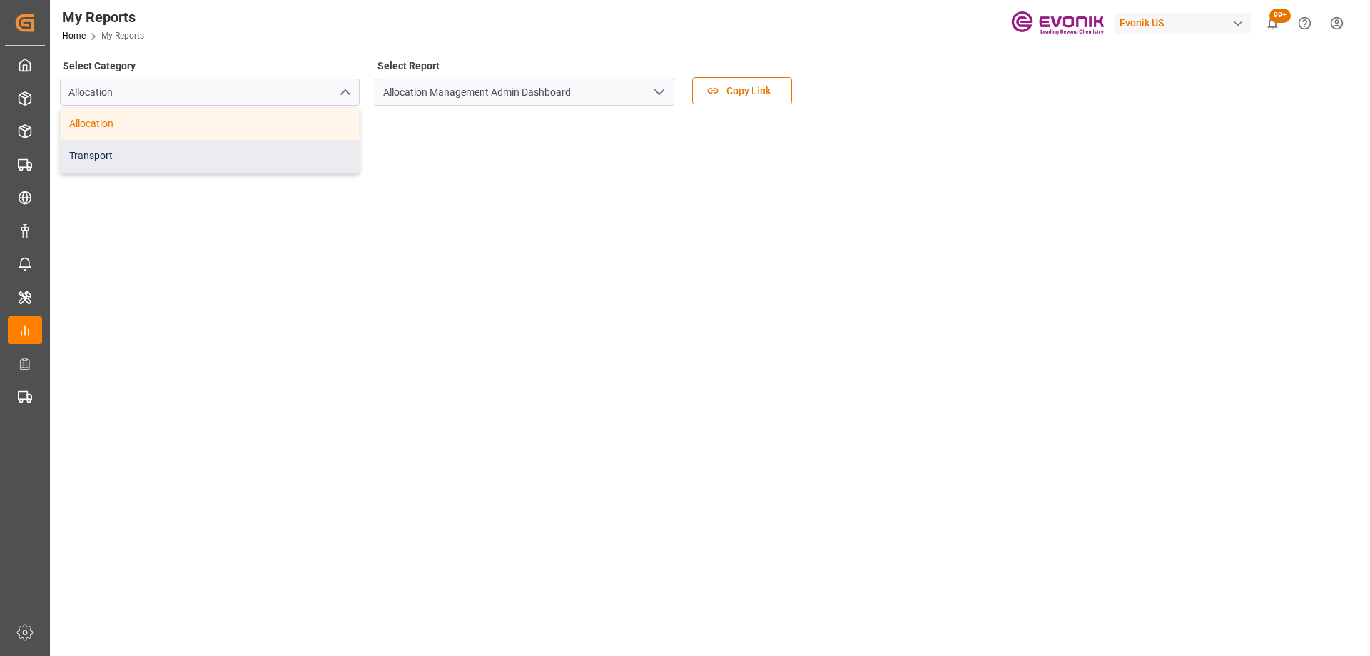
click at [194, 147] on div "Transport" at bounding box center [210, 156] width 298 height 32
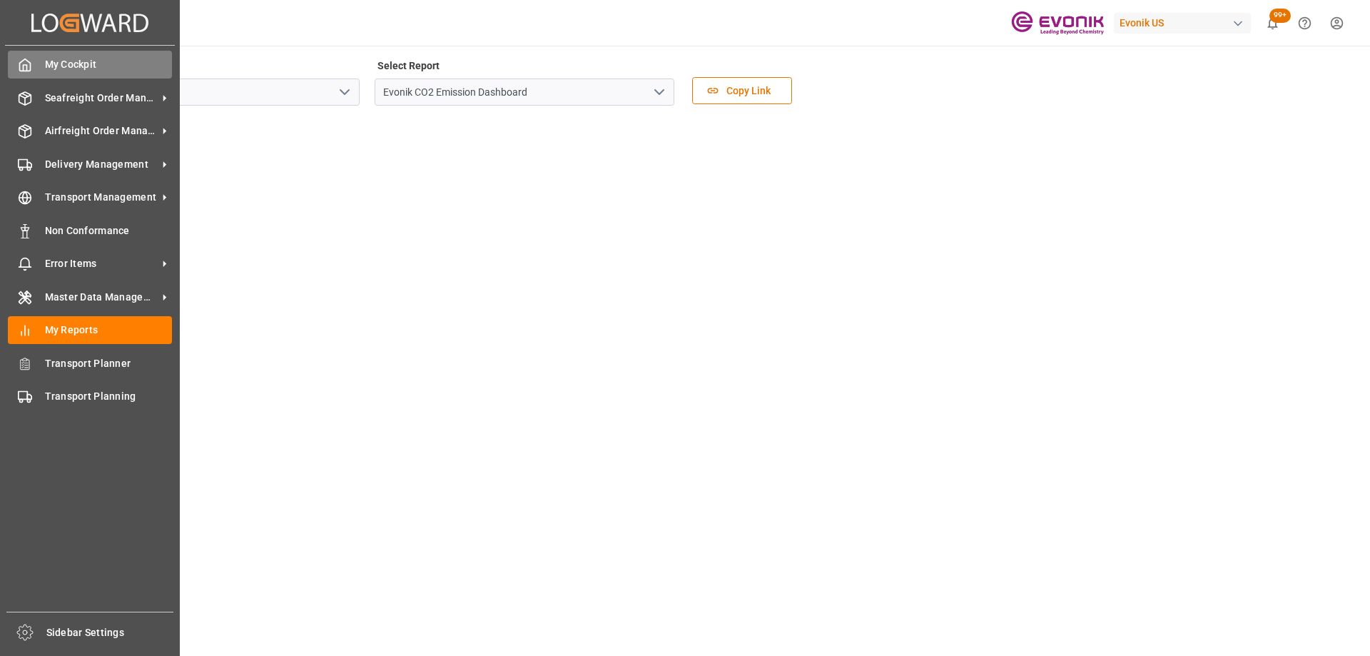
click at [36, 52] on div "My Cockpit My Cockpit" at bounding box center [90, 65] width 164 height 28
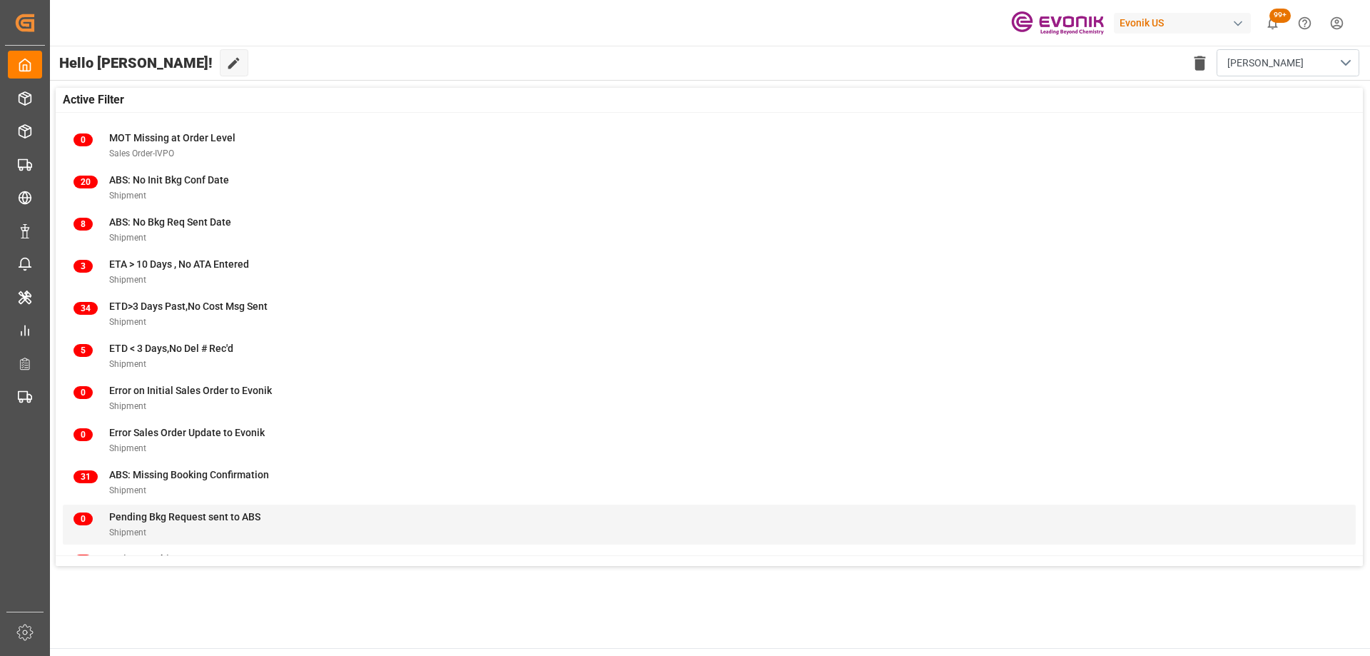
scroll to position [141, 0]
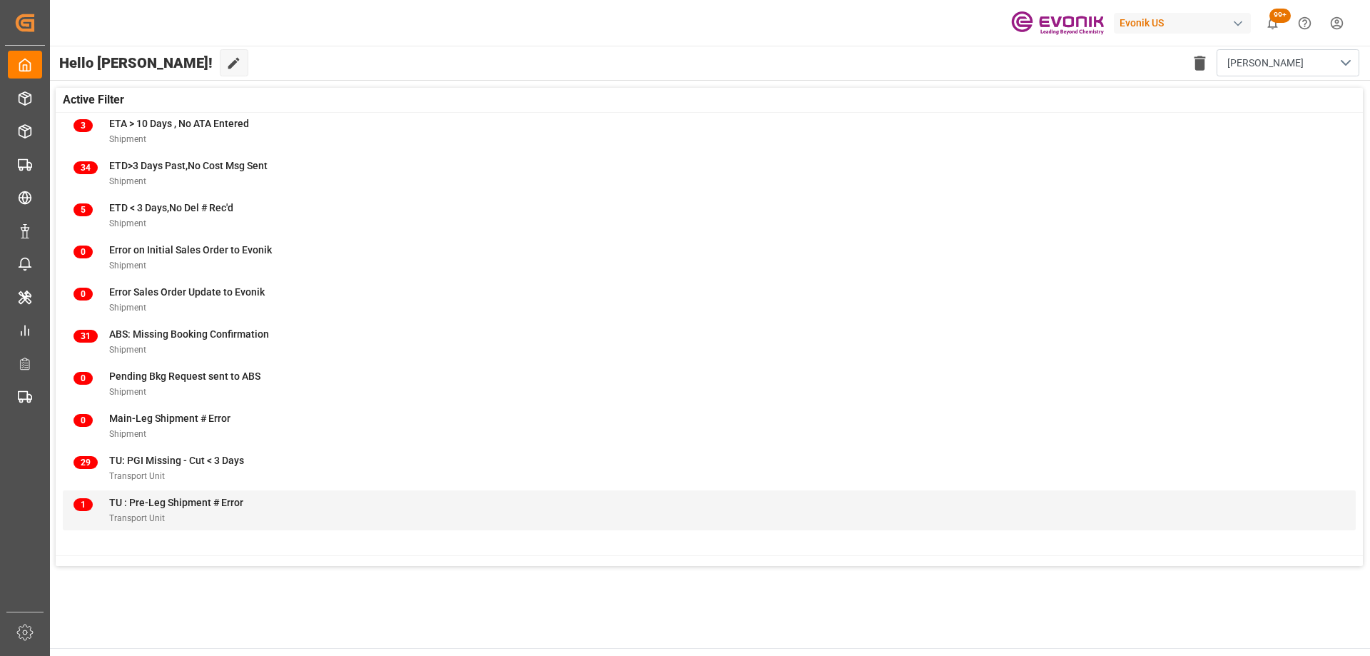
click at [238, 511] on div "Transport Unit" at bounding box center [176, 517] width 134 height 15
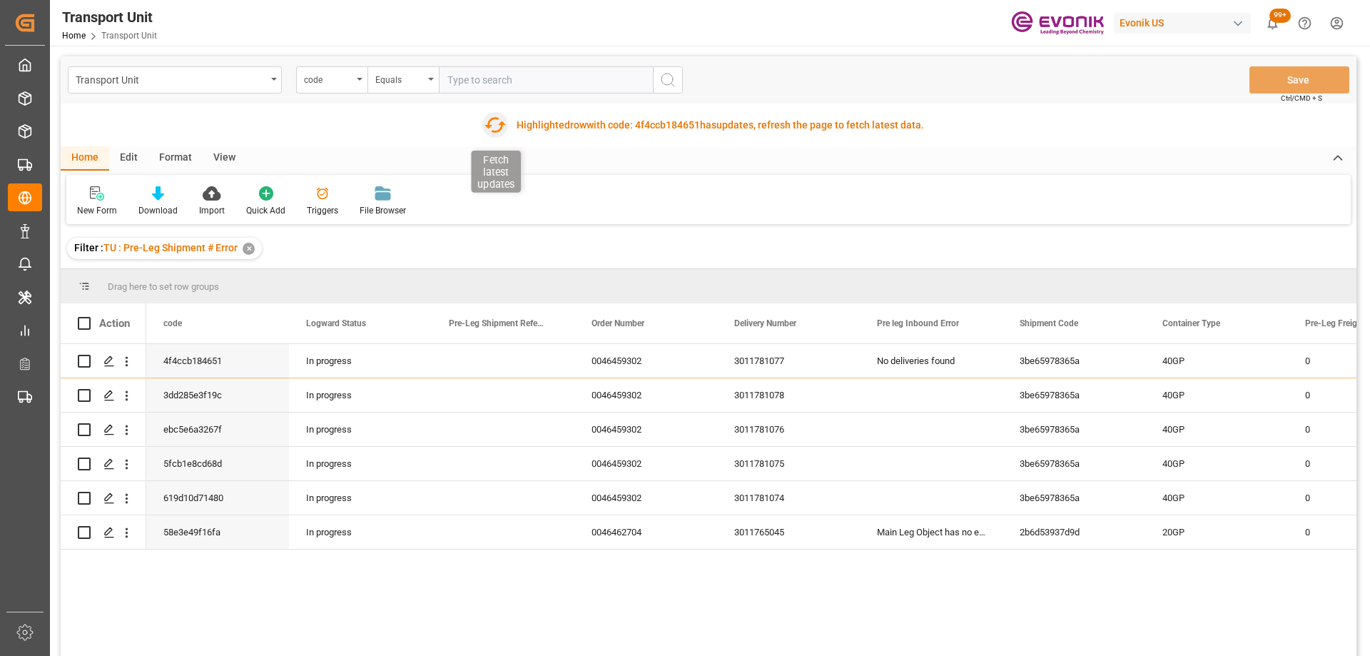
click at [483, 118] on div "Fetch latest updates Highlighted row with code: 4f4ccb184651 4f4ccb184651 has u…" at bounding box center [705, 125] width 452 height 29
click at [496, 126] on icon "button" at bounding box center [494, 124] width 23 height 23
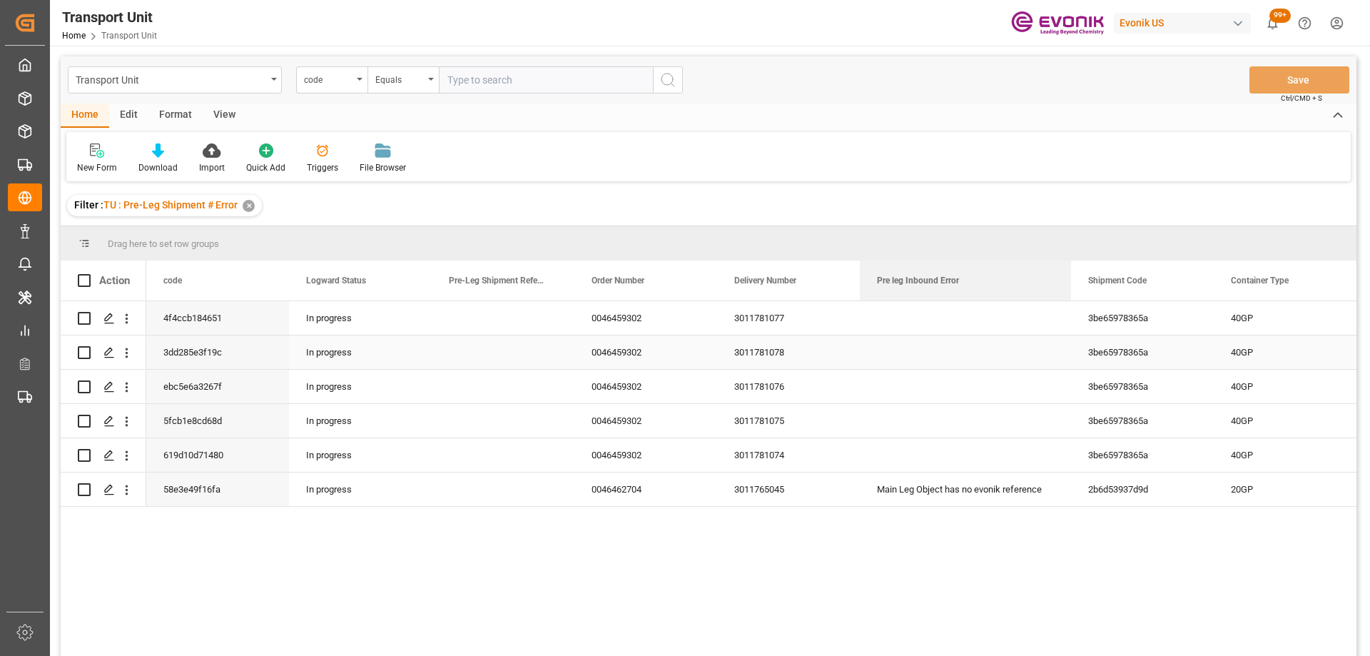
drag, startPoint x: 1001, startPoint y: 273, endPoint x: 1070, endPoint y: 342, distance: 96.9
click at [1070, 342] on div "Action code Logward Status Pre-Leg Shipment Reference Evonik 0" at bounding box center [709, 462] width 1296 height 405
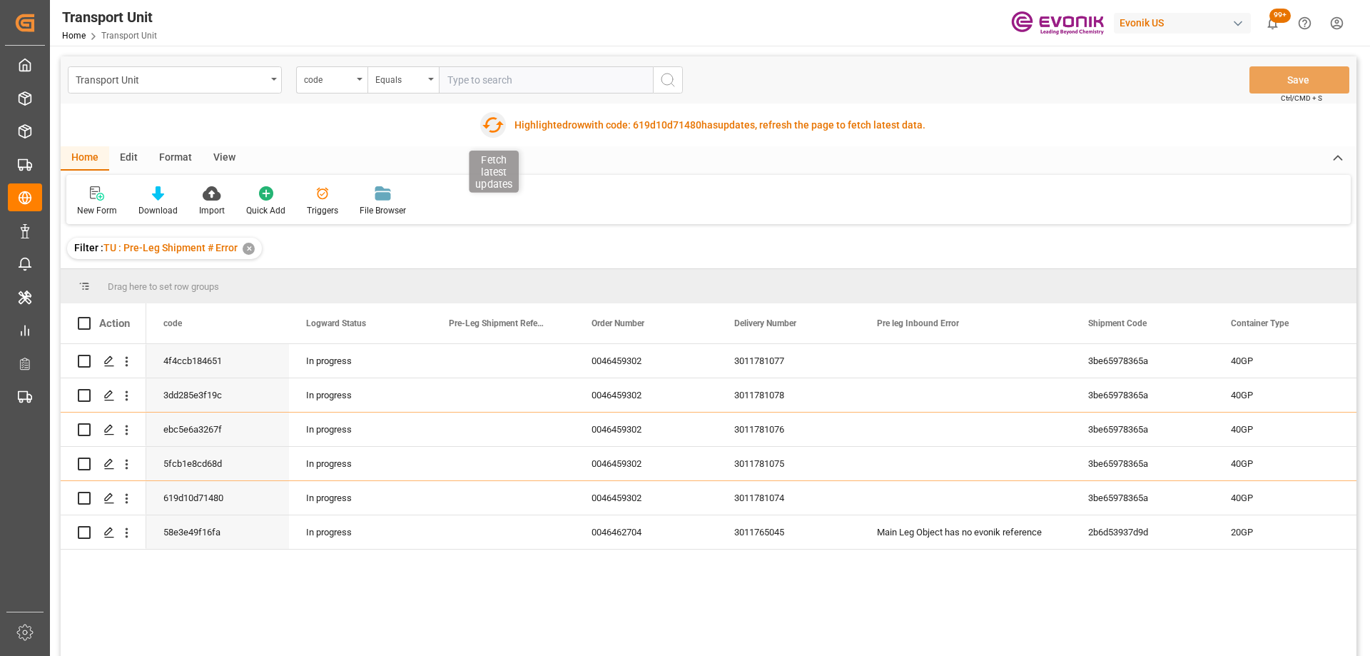
click at [498, 116] on icon "button" at bounding box center [493, 124] width 23 height 23
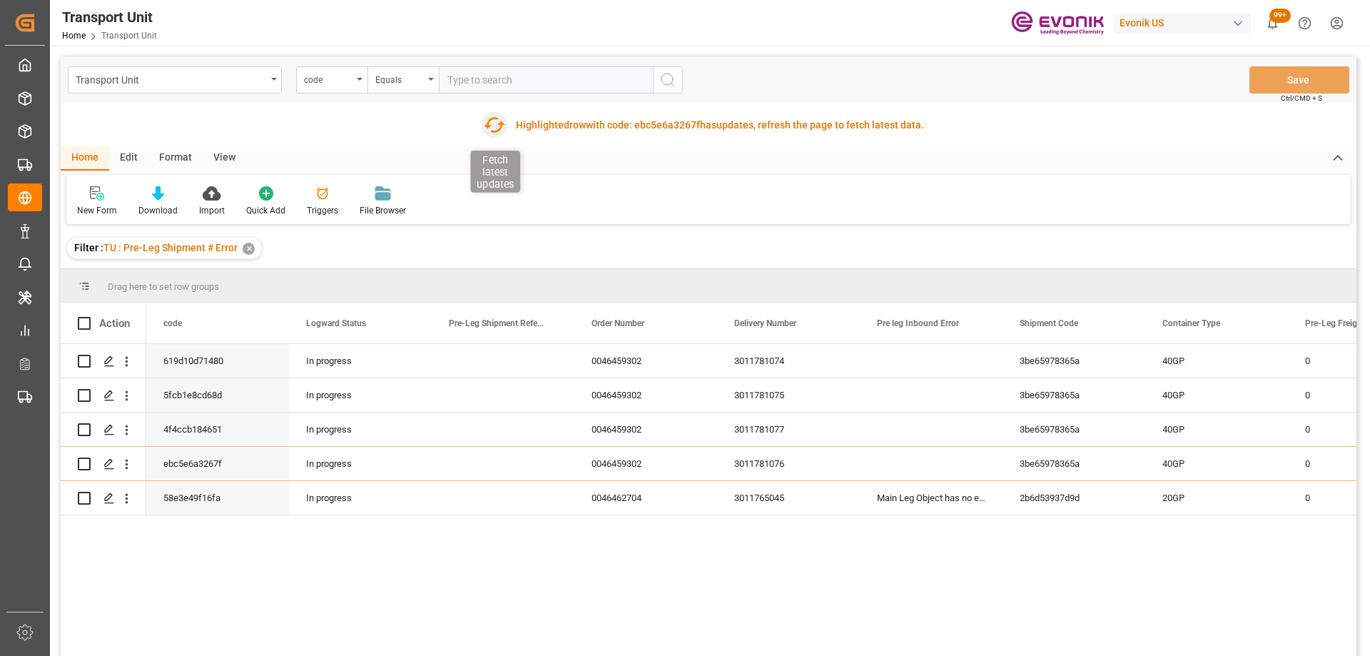
click at [493, 122] on icon "button" at bounding box center [494, 124] width 23 height 23
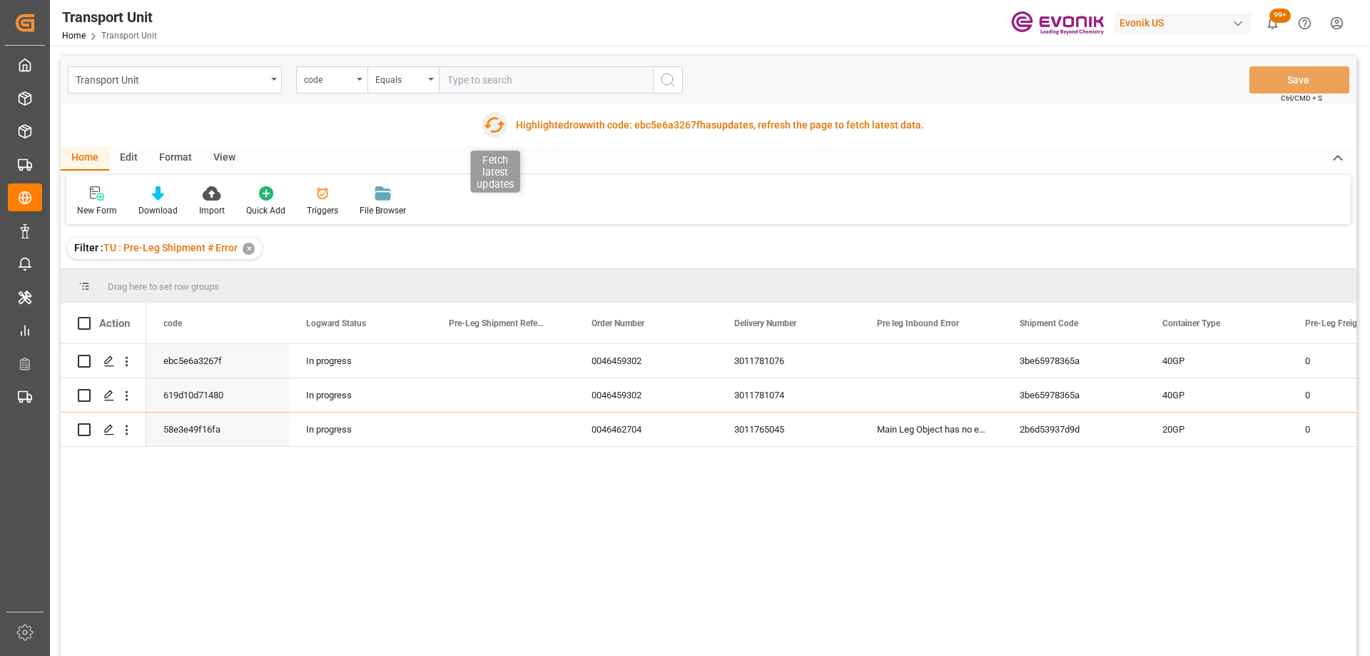
click at [494, 128] on icon "button" at bounding box center [494, 124] width 23 height 23
